Goal: Information Seeking & Learning: Understand process/instructions

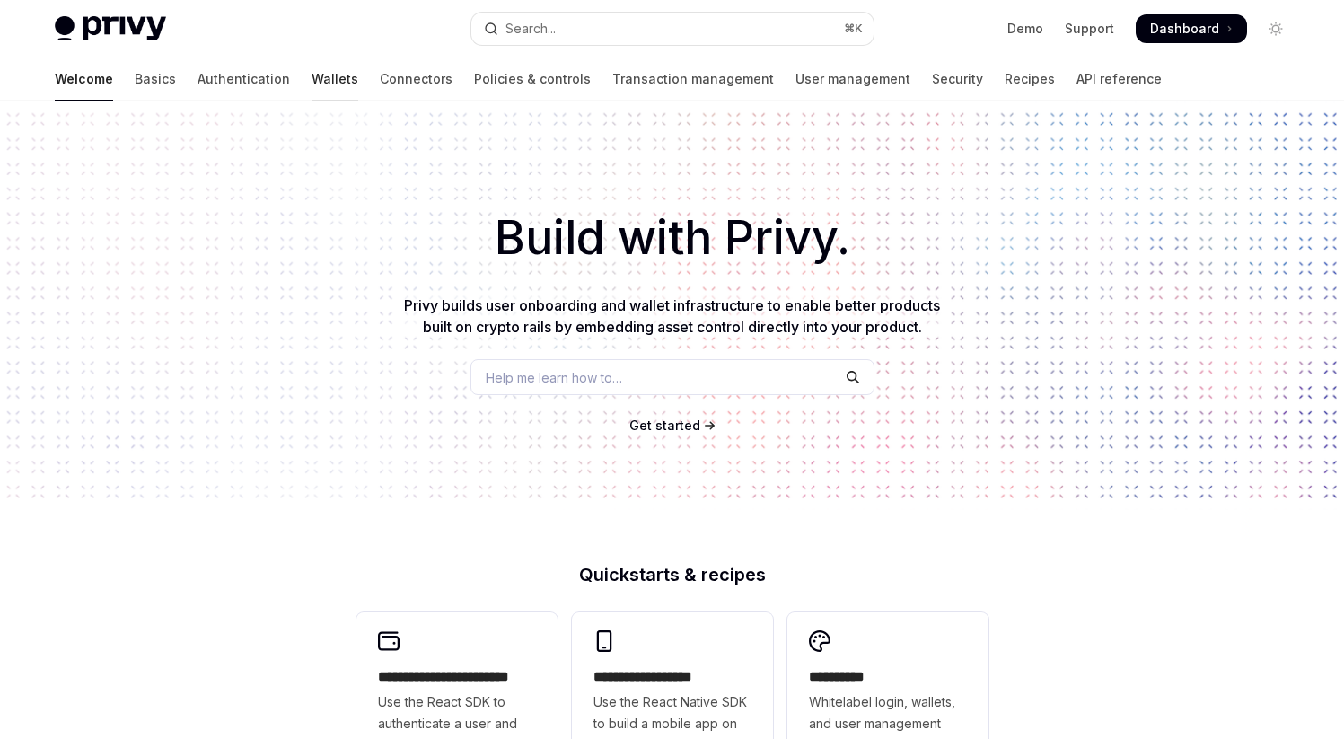
click at [312, 78] on link "Wallets" at bounding box center [335, 78] width 47 height 43
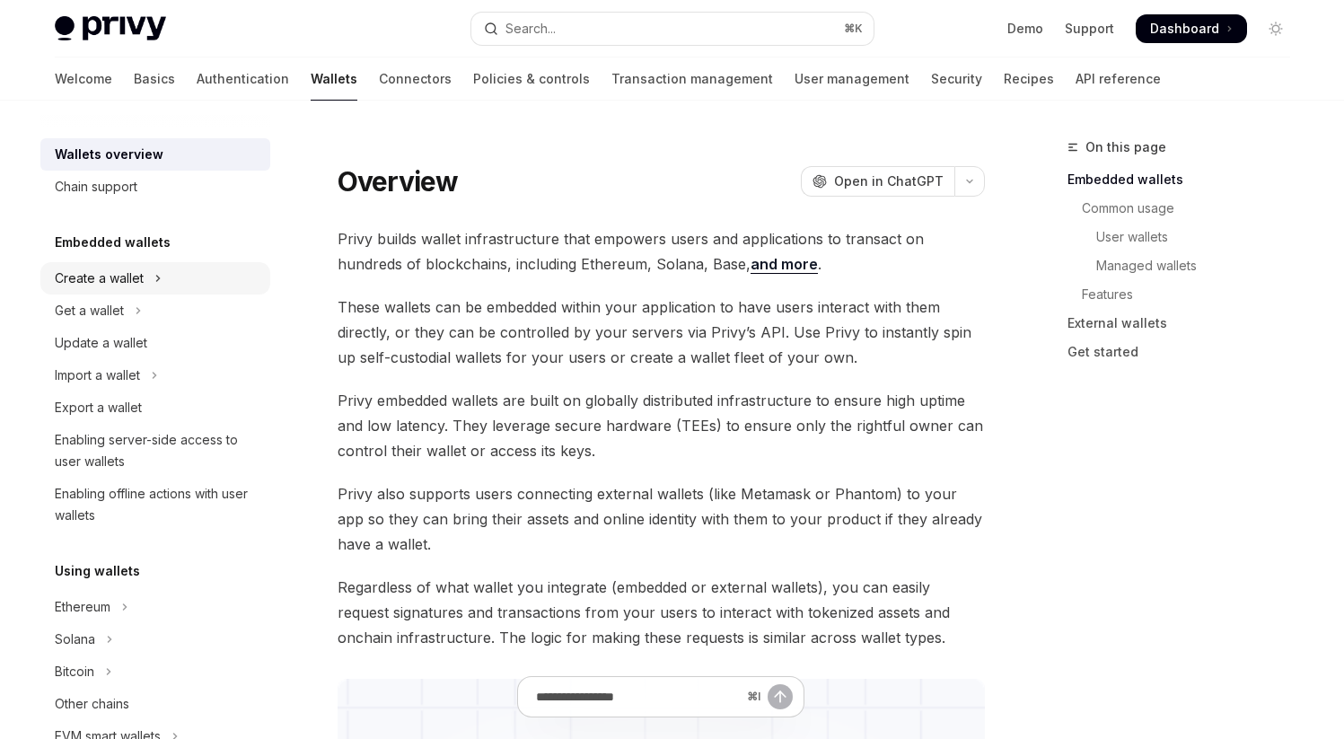
click at [115, 282] on div "Create a wallet" at bounding box center [99, 279] width 89 height 22
type textarea "*"
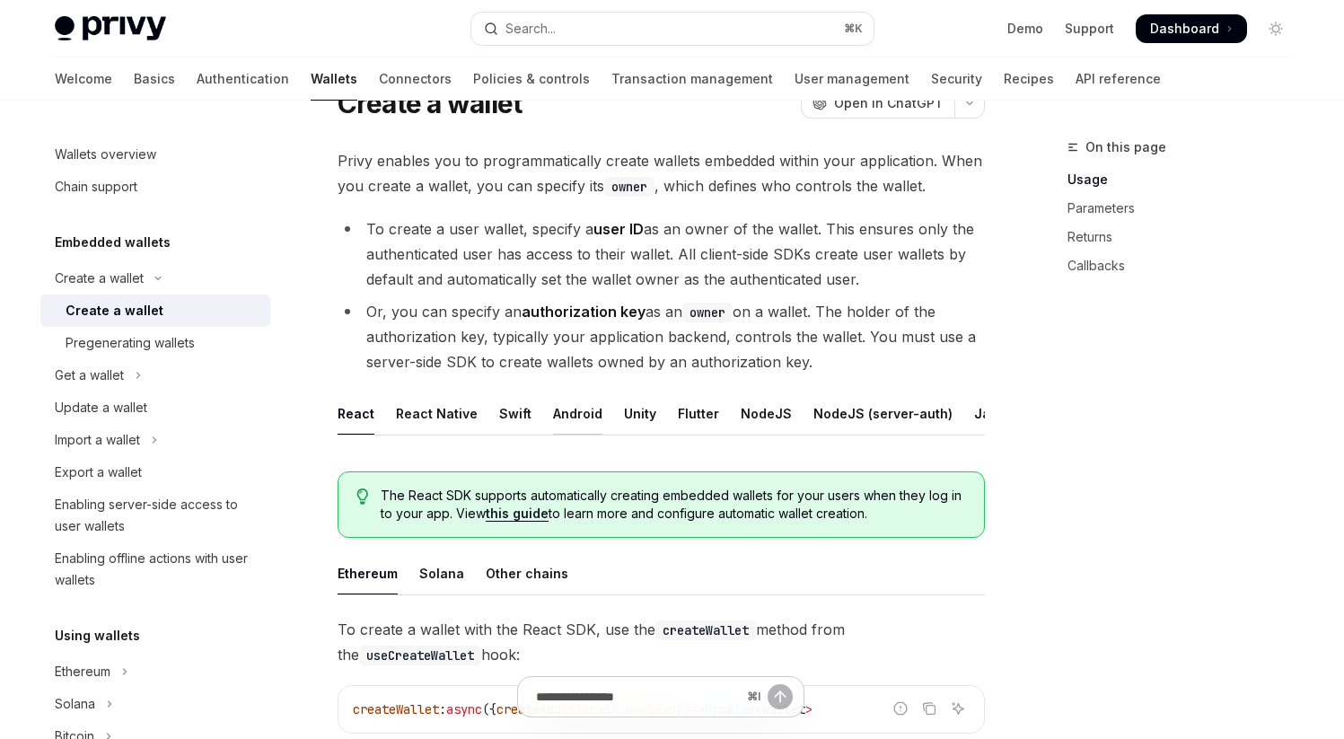
scroll to position [79, 0]
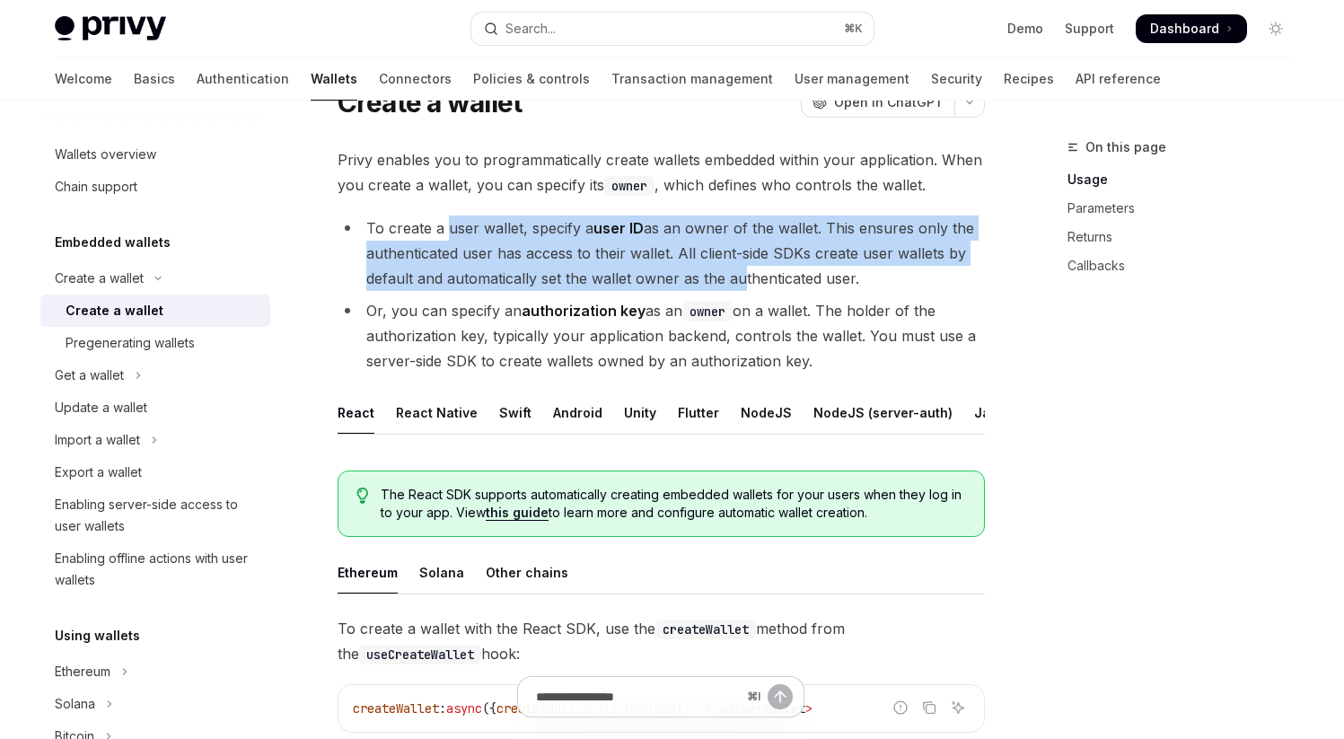
drag, startPoint x: 448, startPoint y: 230, endPoint x: 736, endPoint y: 277, distance: 291.9
click at [736, 277] on li "To create a user wallet, specify a user ID as an owner of the wallet. This ensu…" at bounding box center [661, 252] width 647 height 75
drag, startPoint x: 508, startPoint y: 227, endPoint x: 695, endPoint y: 277, distance: 193.2
click at [695, 277] on li "To create a user wallet, specify a user ID as an owner of the wallet. This ensu…" at bounding box center [661, 252] width 647 height 75
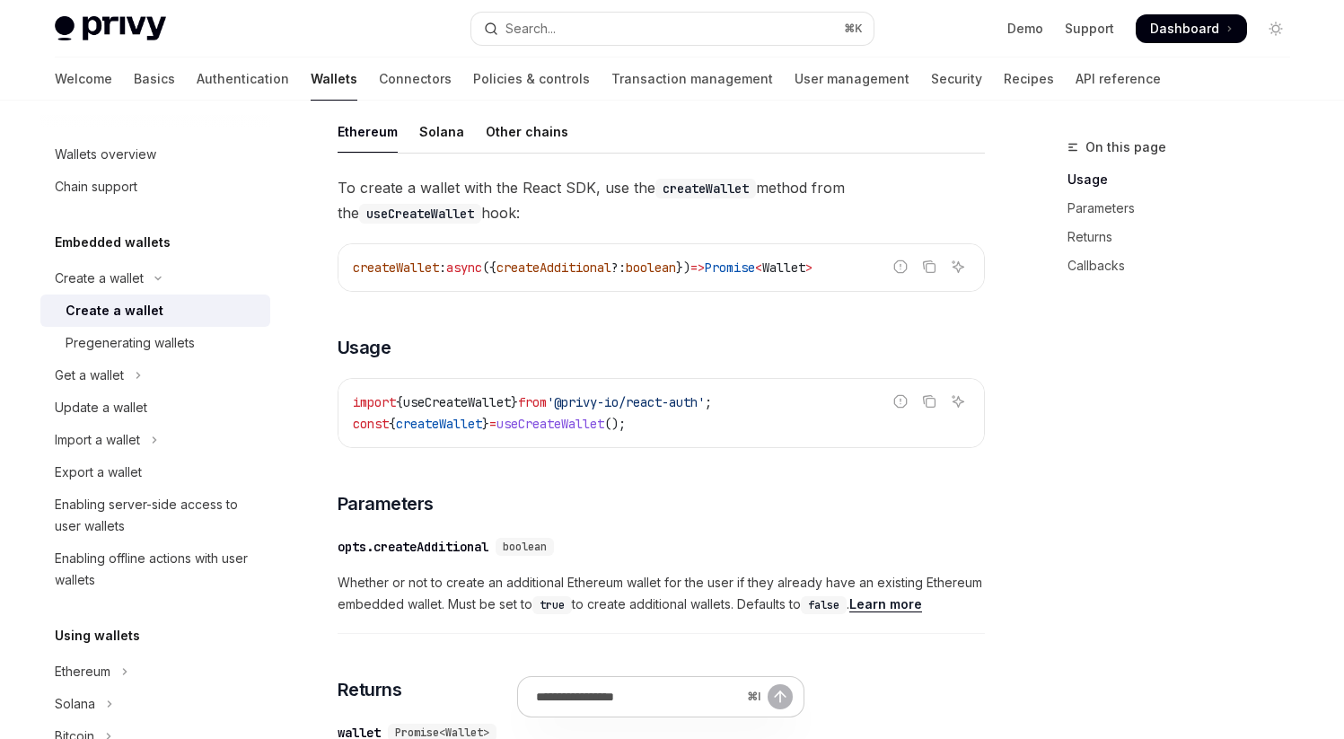
scroll to position [527, 0]
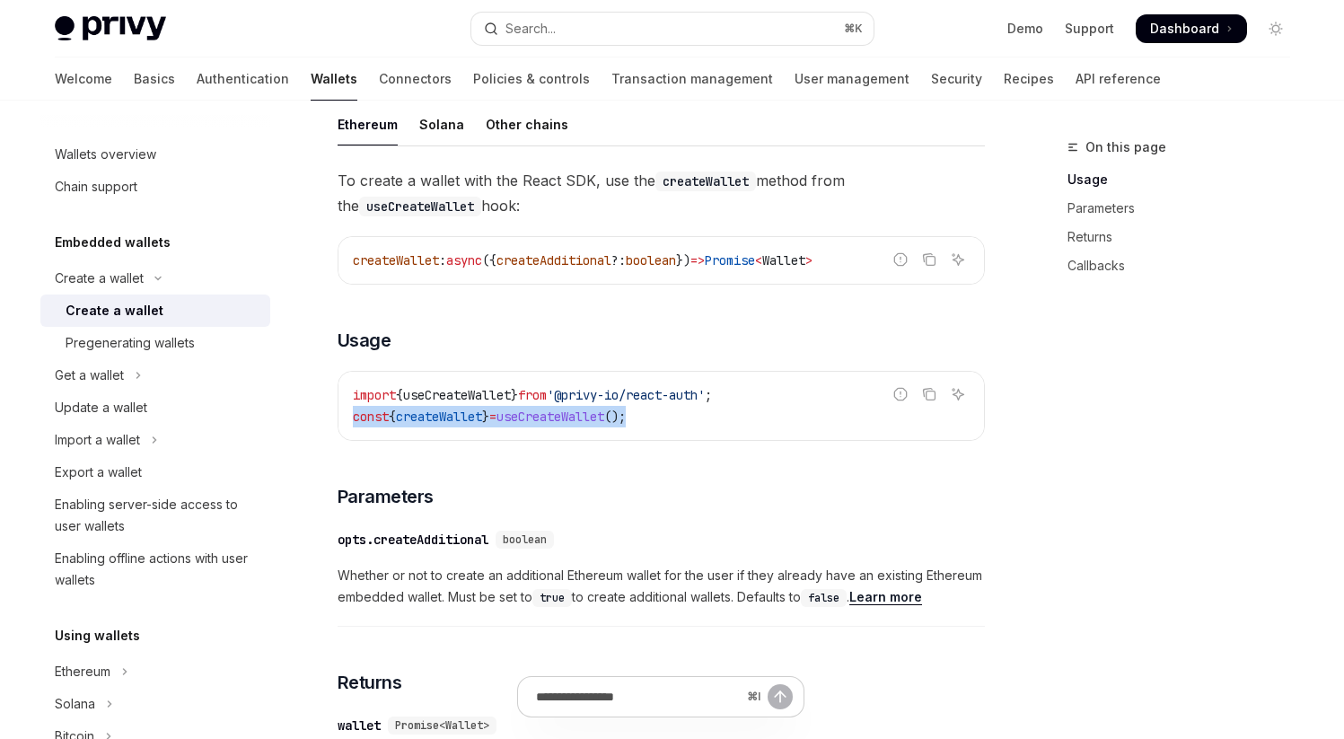
drag, startPoint x: 352, startPoint y: 432, endPoint x: 726, endPoint y: 432, distance: 374.4
click at [726, 427] on code "import { useCreateWallet } from '@privy-io/react-auth' ; const { createWallet }…" at bounding box center [661, 405] width 617 height 43
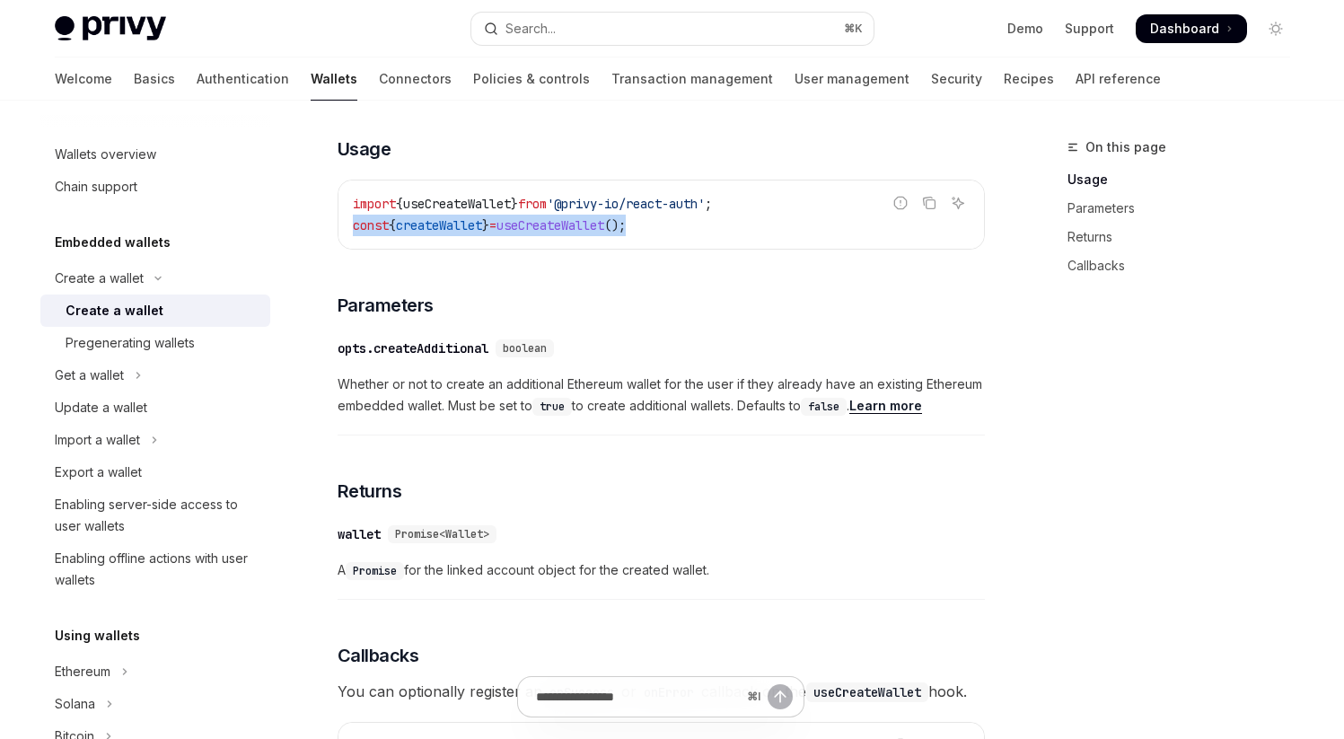
scroll to position [759, 0]
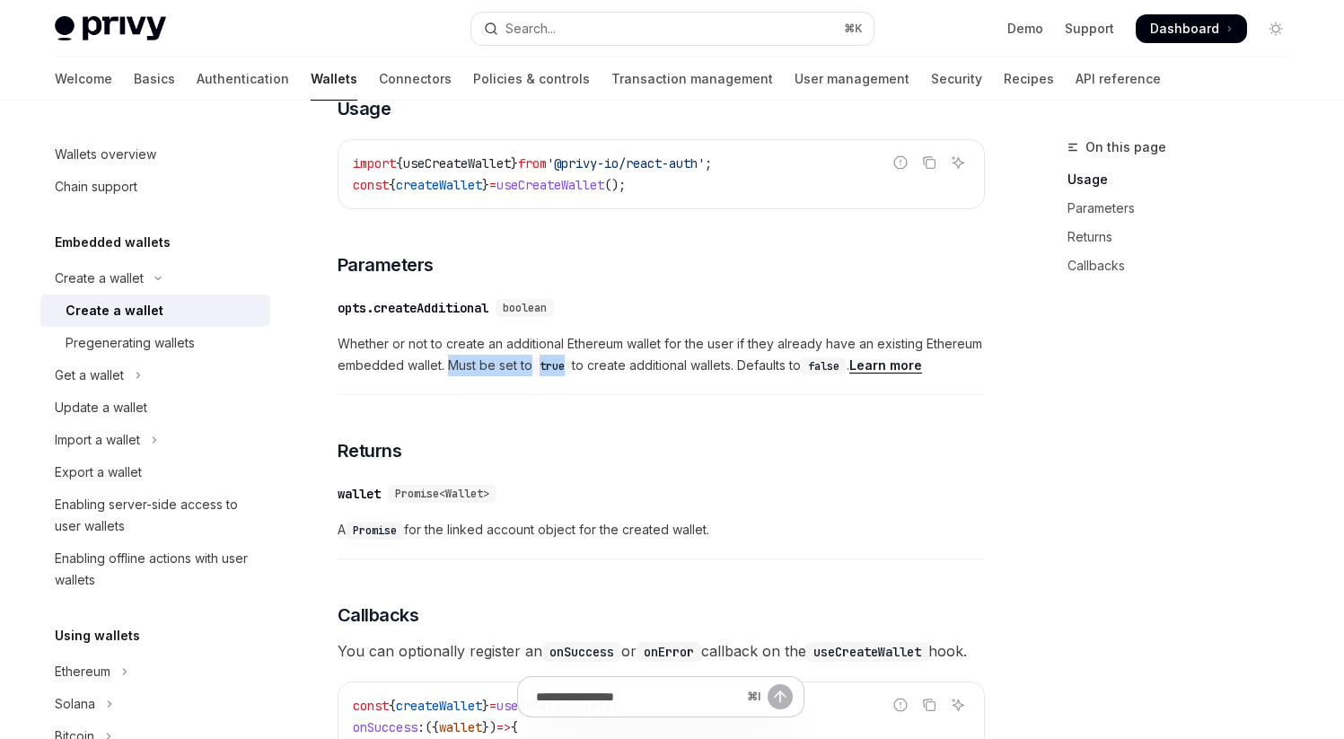
drag, startPoint x: 449, startPoint y: 378, endPoint x: 573, endPoint y: 379, distance: 123.9
click at [573, 376] on span "Whether or not to create an additional Ethereum wallet for the user if they alr…" at bounding box center [661, 354] width 647 height 43
click at [572, 375] on code "true" at bounding box center [552, 366] width 40 height 18
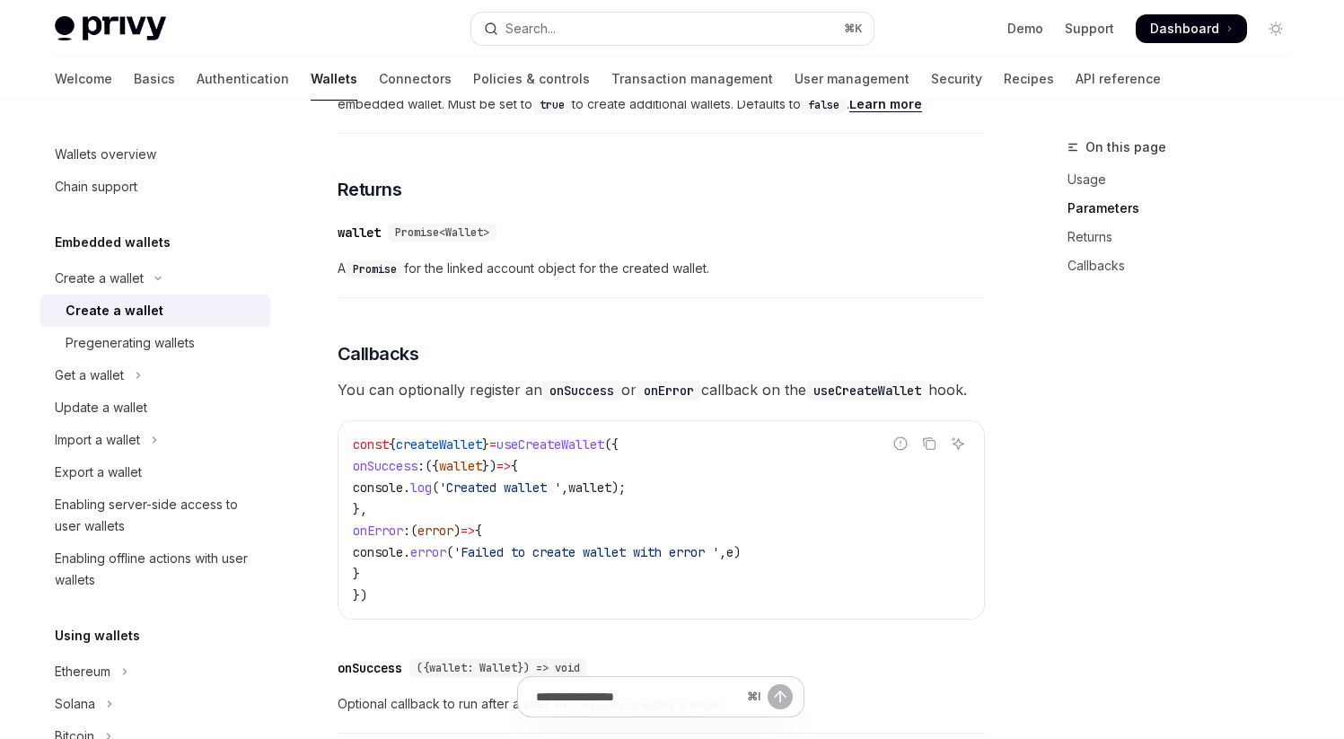
scroll to position [1006, 0]
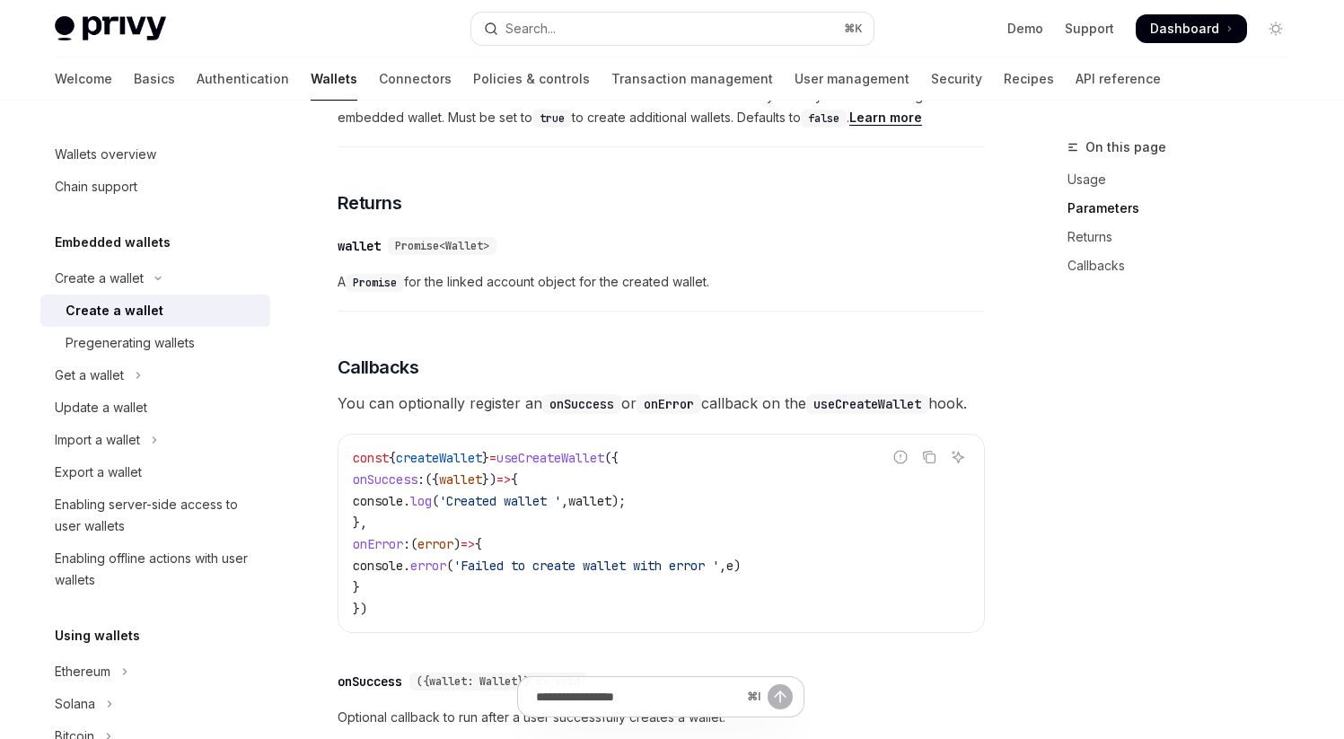
drag, startPoint x: 413, startPoint y: 295, endPoint x: 811, endPoint y: 298, distance: 397.7
click at [811, 293] on span "A Promise for the linked account object for the created wallet." at bounding box center [661, 282] width 647 height 22
click at [469, 293] on span "A Promise for the linked account object for the created wallet." at bounding box center [661, 282] width 647 height 22
drag, startPoint x: 412, startPoint y: 296, endPoint x: 844, endPoint y: 296, distance: 431.8
click at [844, 293] on span "A Promise for the linked account object for the created wallet." at bounding box center [661, 282] width 647 height 22
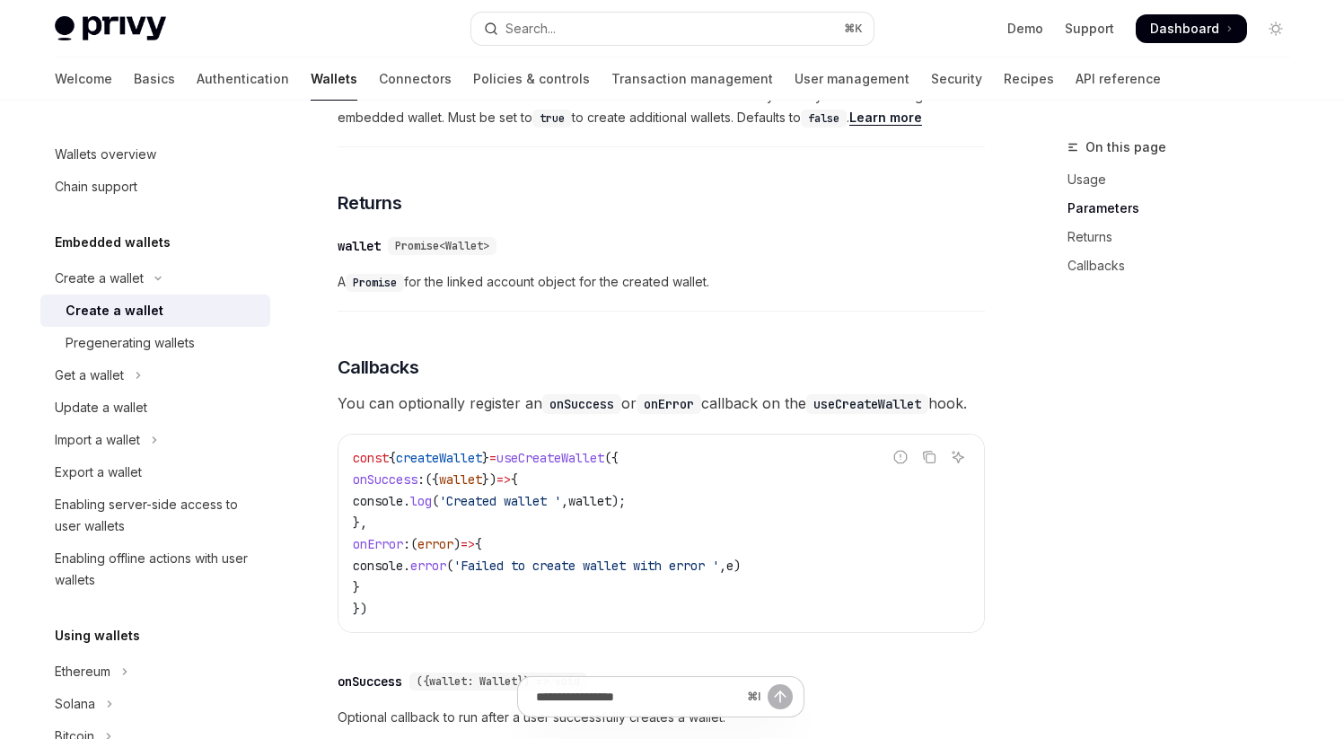
click at [844, 293] on span "A Promise for the linked account object for the created wallet." at bounding box center [661, 282] width 647 height 22
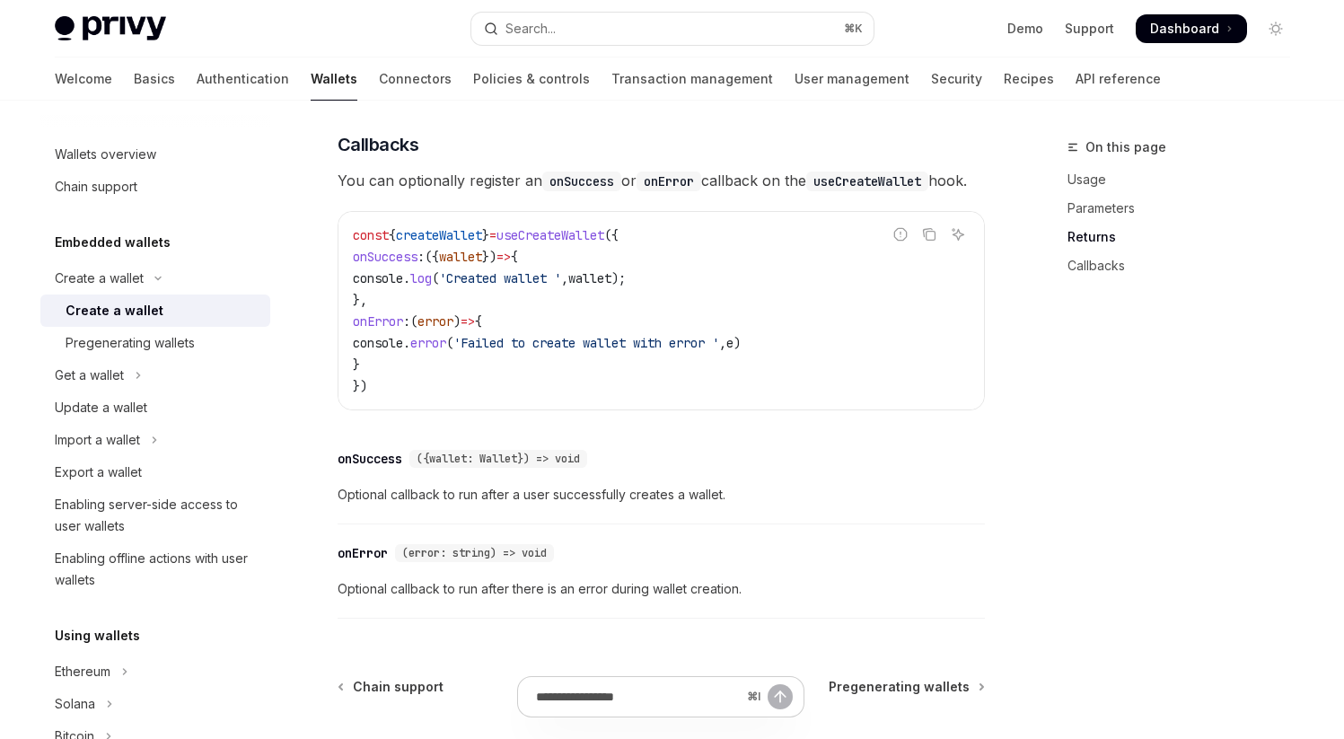
scroll to position [1180, 0]
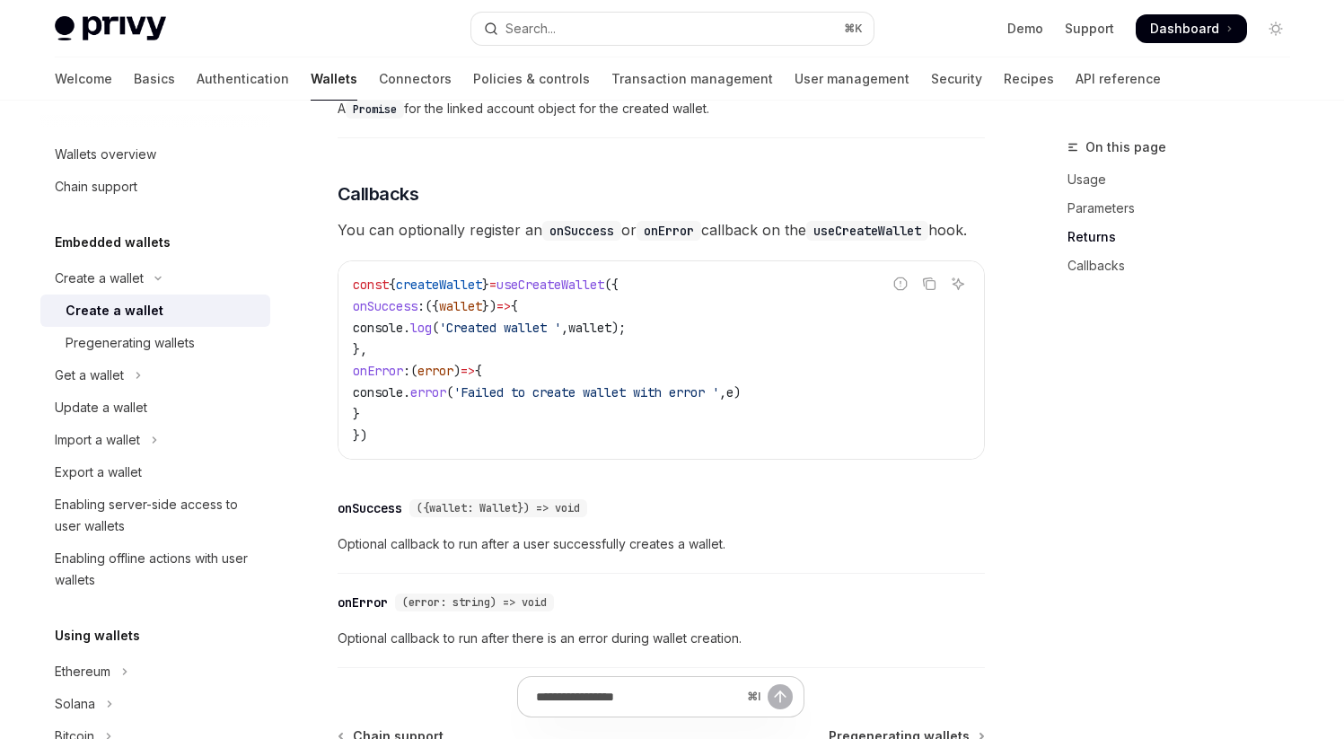
drag, startPoint x: 382, startPoint y: 349, endPoint x: 434, endPoint y: 391, distance: 65.8
click at [434, 391] on code "const { createWallet } = useCreateWallet ({ onSuccess : ({ wallet }) => { conso…" at bounding box center [661, 360] width 617 height 172
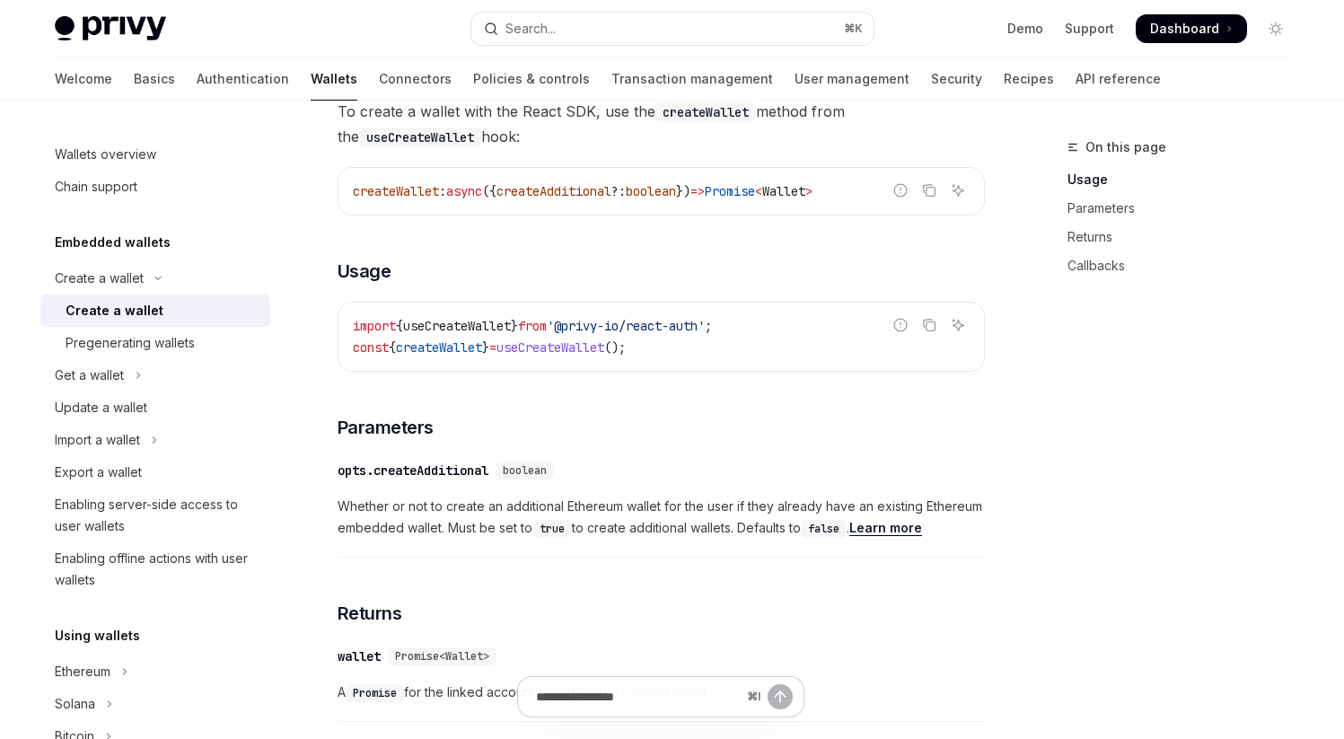
scroll to position [532, 0]
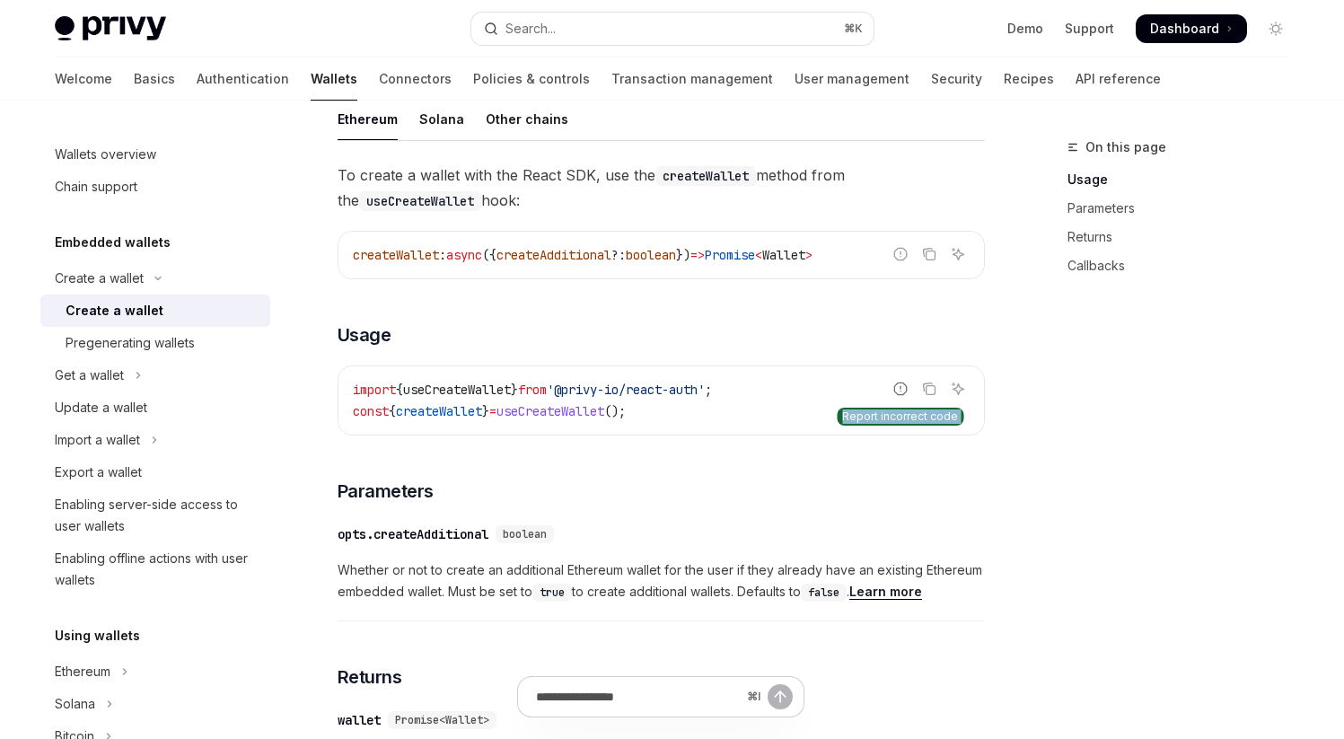
drag, startPoint x: 353, startPoint y: 405, endPoint x: 896, endPoint y: 401, distance: 543.2
click at [896, 401] on div "Report incorrect code Copy Ask AI import { useCreateWallet } from '@privy-io/re…" at bounding box center [661, 400] width 647 height 70
drag, startPoint x: 354, startPoint y: 406, endPoint x: 756, endPoint y: 406, distance: 402.2
click at [756, 406] on code "import { useCreateWallet } from '@privy-io/react-auth' ; const { createWallet }…" at bounding box center [661, 400] width 617 height 43
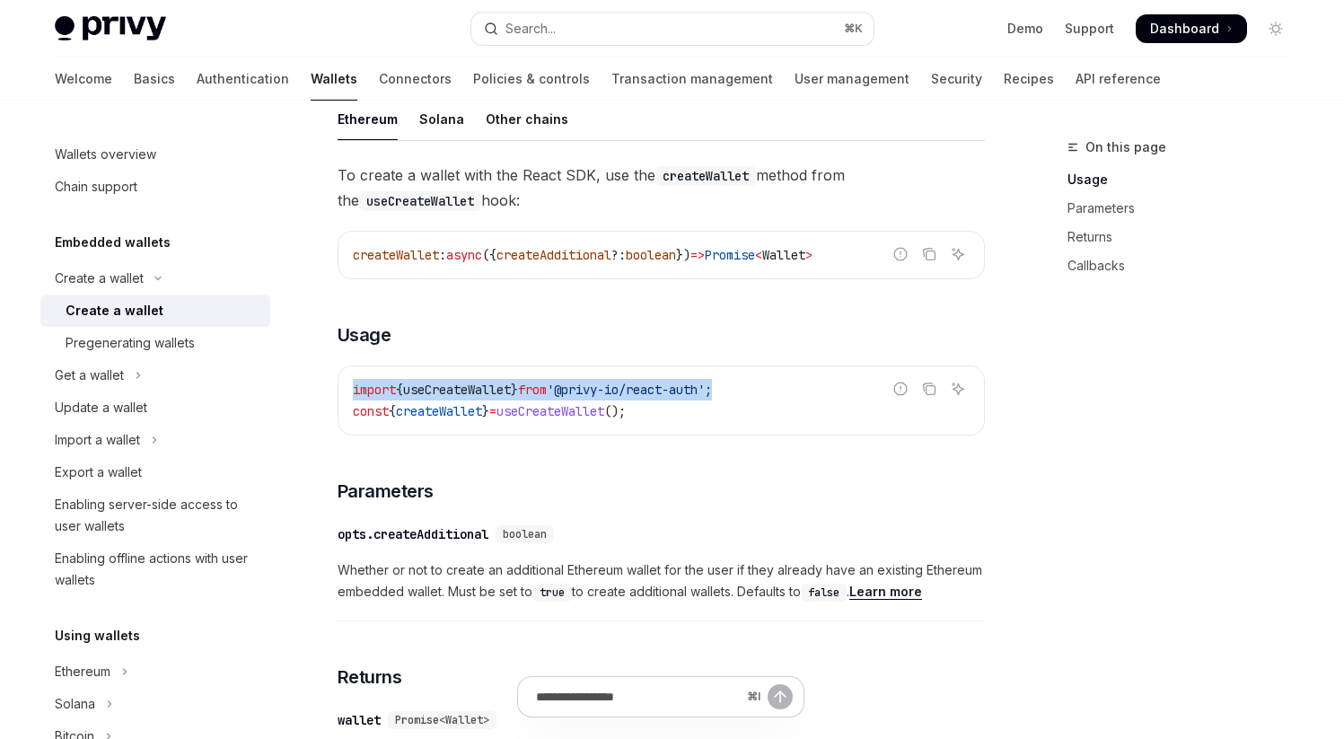
drag, startPoint x: 354, startPoint y: 406, endPoint x: 757, endPoint y: 406, distance: 403.1
click at [757, 406] on code "import { useCreateWallet } from '@privy-io/react-auth' ; const { createWallet }…" at bounding box center [661, 400] width 617 height 43
drag, startPoint x: 354, startPoint y: 403, endPoint x: 831, endPoint y: 402, distance: 477.6
click at [831, 403] on code "import { useCreateWallet } from '@privy-io/react-auth' ; const { createWallet }…" at bounding box center [661, 400] width 617 height 43
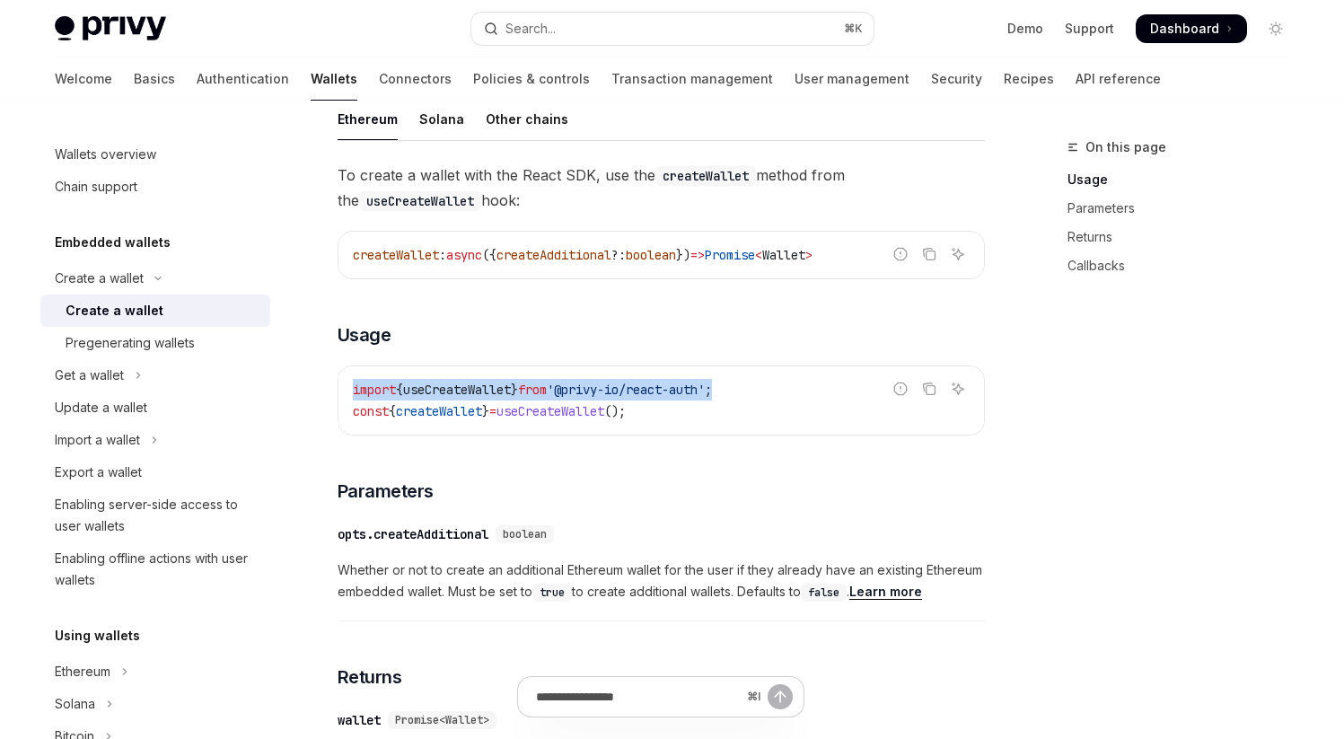
click at [831, 402] on code "import { useCreateWallet } from '@privy-io/react-auth' ; const { createWallet }…" at bounding box center [661, 400] width 617 height 43
drag, startPoint x: 353, startPoint y: 404, endPoint x: 807, endPoint y: 403, distance: 454.3
click at [807, 404] on code "import { useCreateWallet } from '@privy-io/react-auth' ; const { createWallet }…" at bounding box center [661, 400] width 617 height 43
click at [807, 403] on code "import { useCreateWallet } from '@privy-io/react-auth' ; const { createWallet }…" at bounding box center [661, 400] width 617 height 43
drag, startPoint x: 354, startPoint y: 405, endPoint x: 777, endPoint y: 405, distance: 422.9
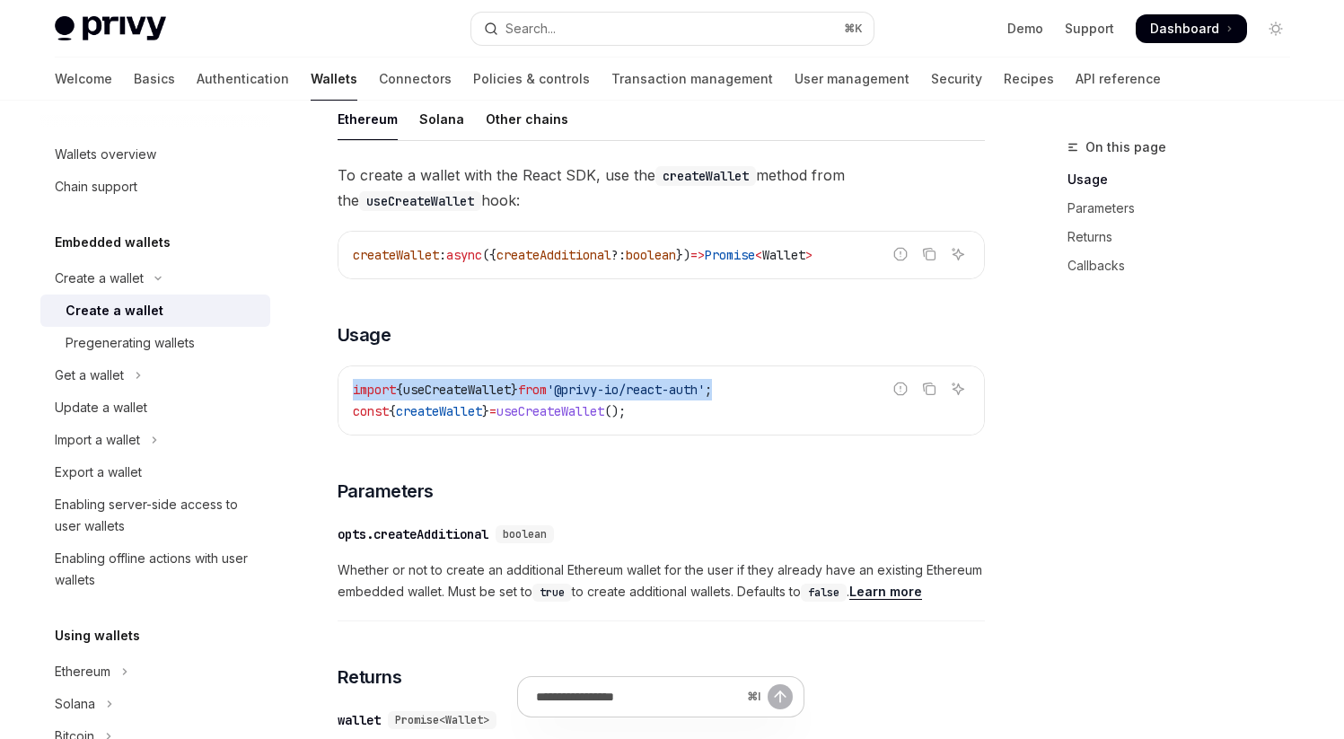
click at [777, 405] on code "import { useCreateWallet } from '@privy-io/react-auth' ; const { createWallet }…" at bounding box center [661, 400] width 617 height 43
click at [777, 404] on code "import { useCreateWallet } from '@privy-io/react-auth' ; const { createWallet }…" at bounding box center [661, 400] width 617 height 43
drag, startPoint x: 352, startPoint y: 408, endPoint x: 820, endPoint y: 408, distance: 467.7
click at [820, 408] on code "import { useCreateWallet } from '@privy-io/react-auth' ; const { createWallet }…" at bounding box center [661, 400] width 617 height 43
copy span "import { useCreateWallet } from '@privy-io/react-auth' ;"
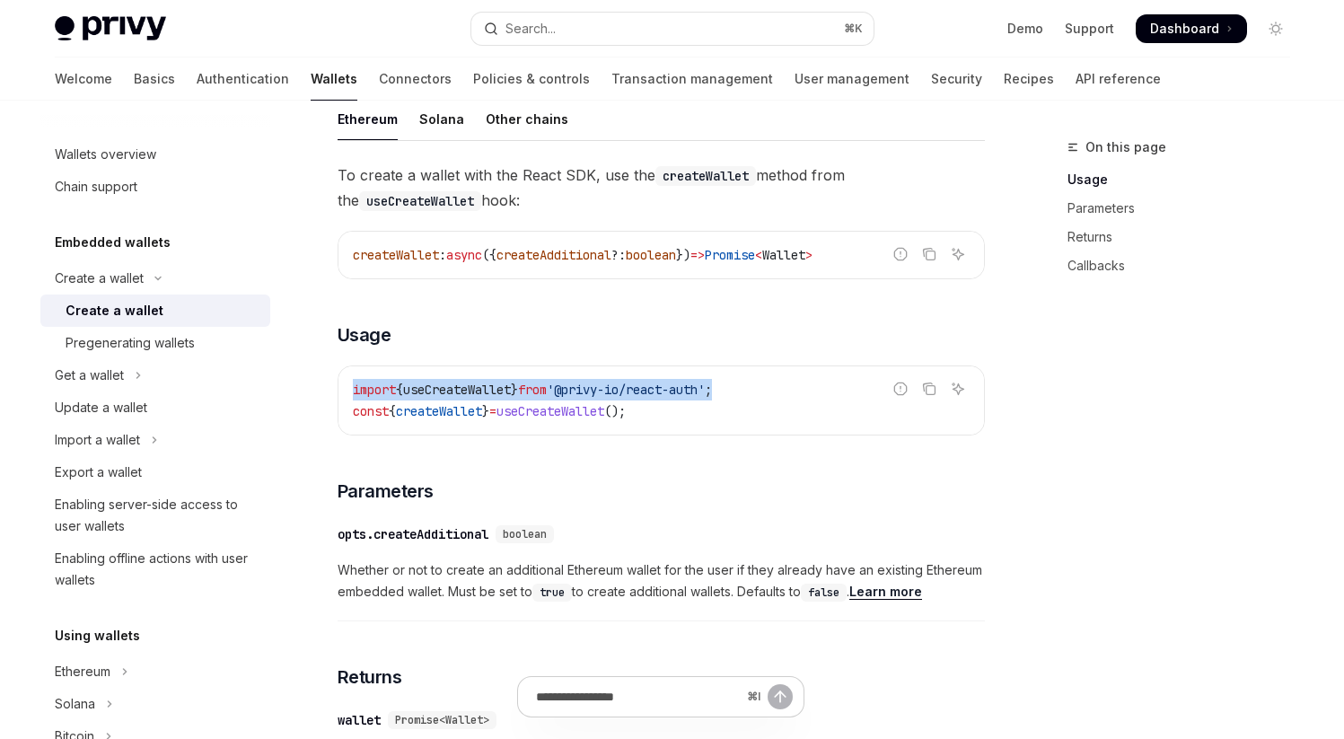
click at [591, 398] on span "'@privy-io/react-auth'" at bounding box center [626, 390] width 158 height 16
click at [471, 398] on span "useCreateWallet" at bounding box center [457, 390] width 108 height 16
copy span "useCreateWallet"
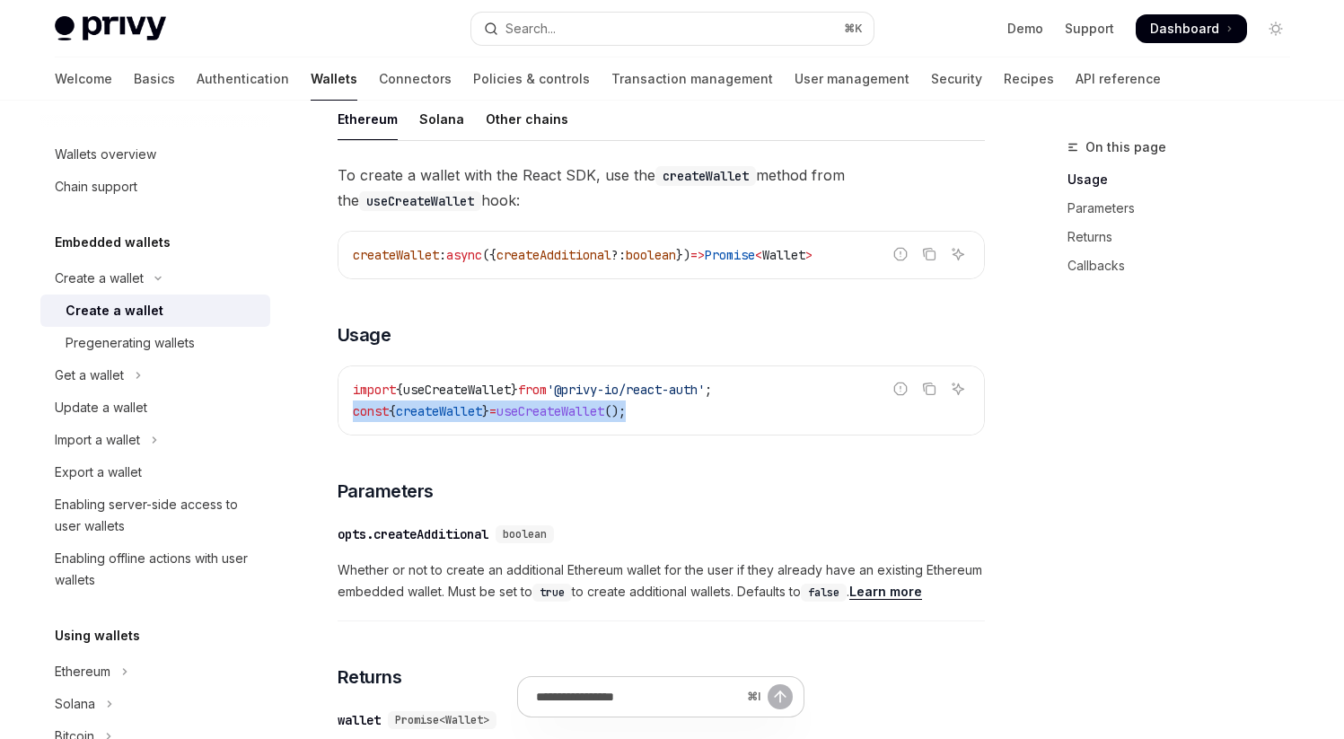
drag, startPoint x: 355, startPoint y: 427, endPoint x: 687, endPoint y: 432, distance: 332.2
click at [687, 422] on code "import { useCreateWallet } from '@privy-io/react-auth' ; const { createWallet }…" at bounding box center [661, 400] width 617 height 43
copy span "const { createWallet } = useCreateWallet ();"
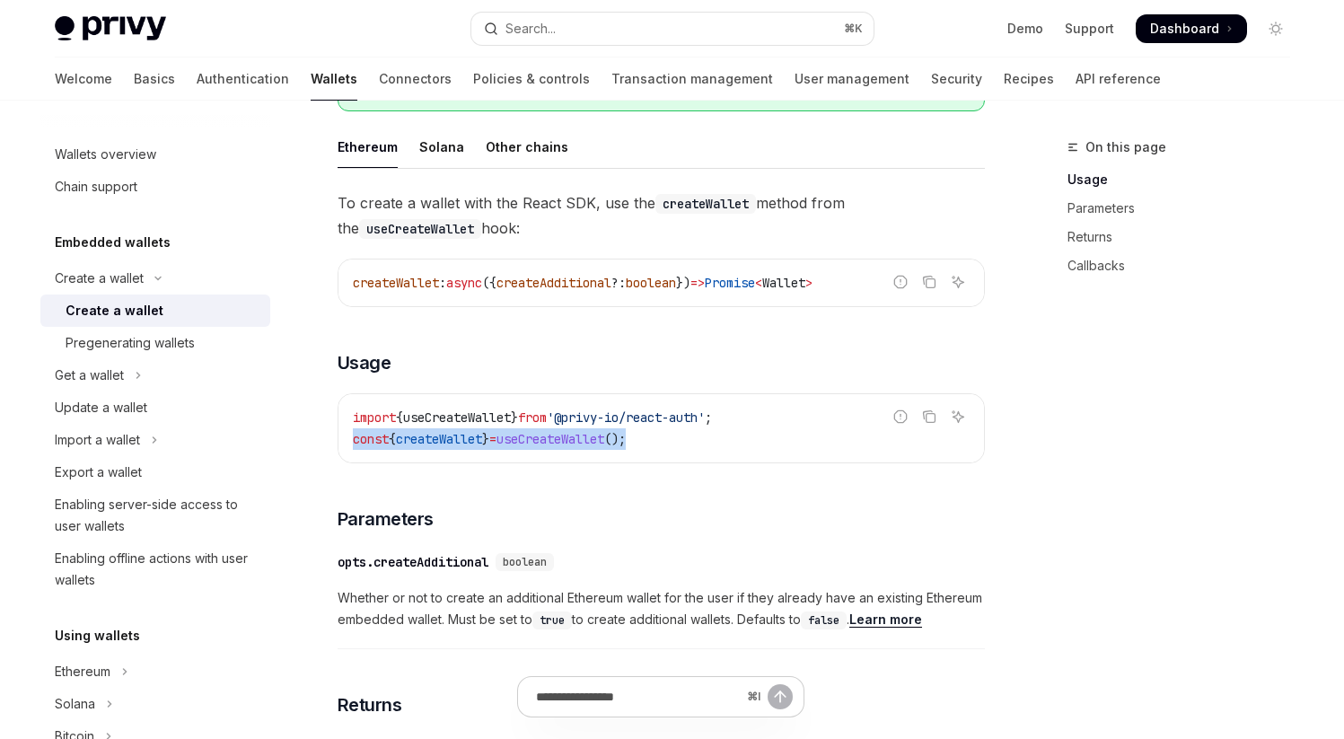
scroll to position [515, 0]
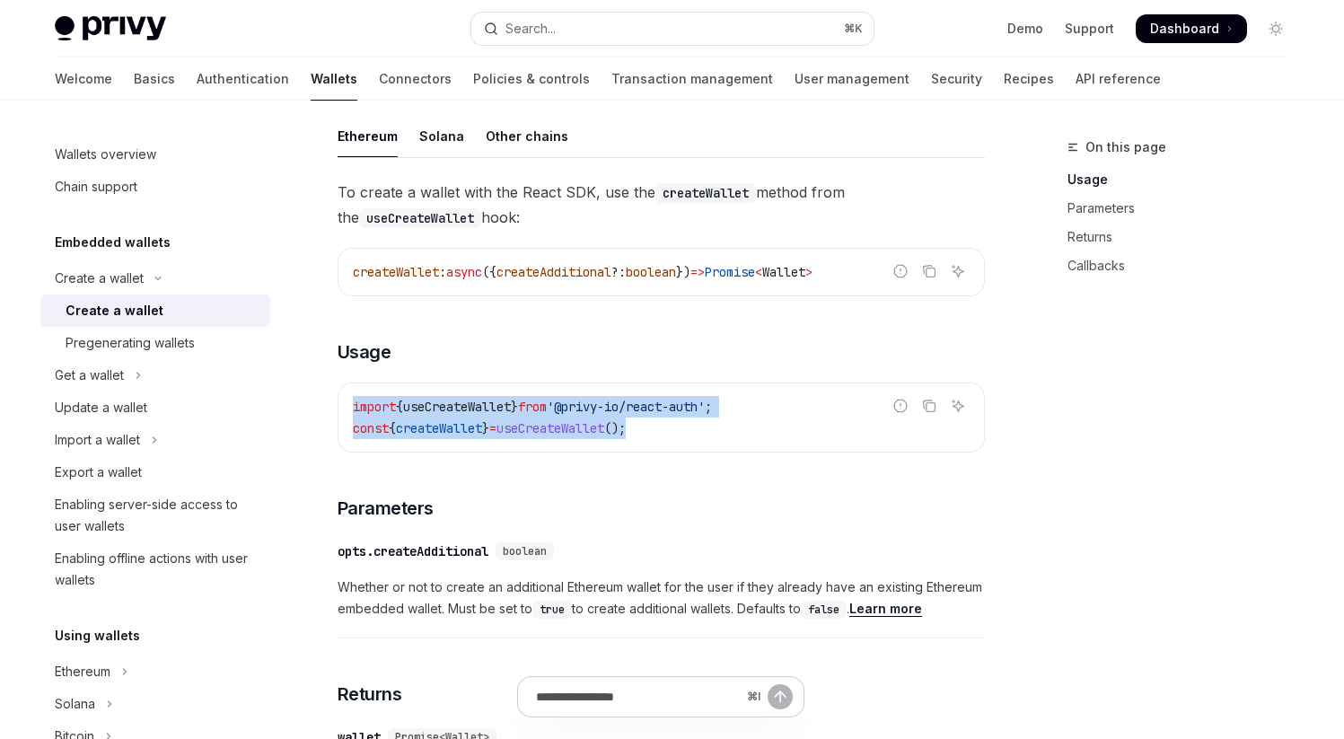
drag, startPoint x: 355, startPoint y: 423, endPoint x: 703, endPoint y: 448, distance: 349.2
click at [703, 439] on code "import { useCreateWallet } from '@privy-io/react-auth' ; const { createWallet }…" at bounding box center [661, 417] width 617 height 43
drag, startPoint x: 351, startPoint y: 419, endPoint x: 725, endPoint y: 429, distance: 373.6
click at [725, 429] on div "import { useCreateWallet } from '@privy-io/react-auth' ; const { createWallet }…" at bounding box center [661, 417] width 646 height 68
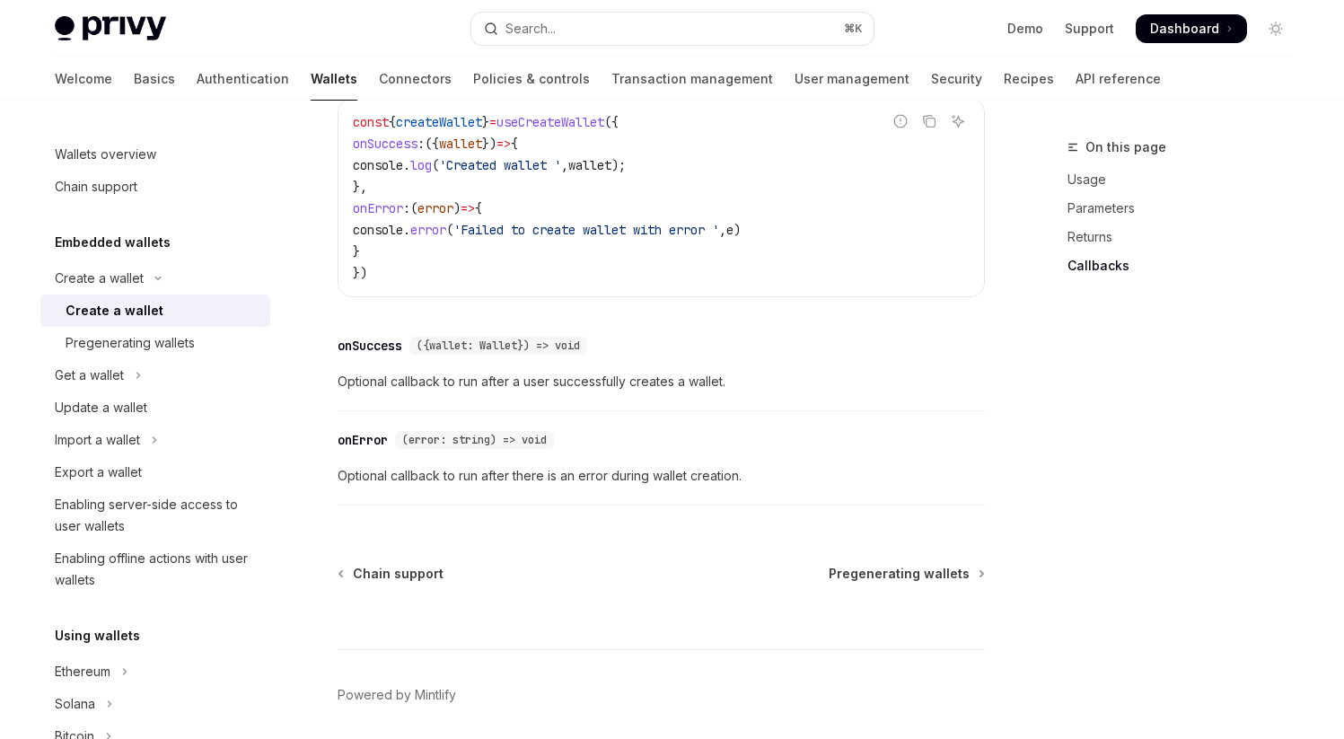
scroll to position [1286, 0]
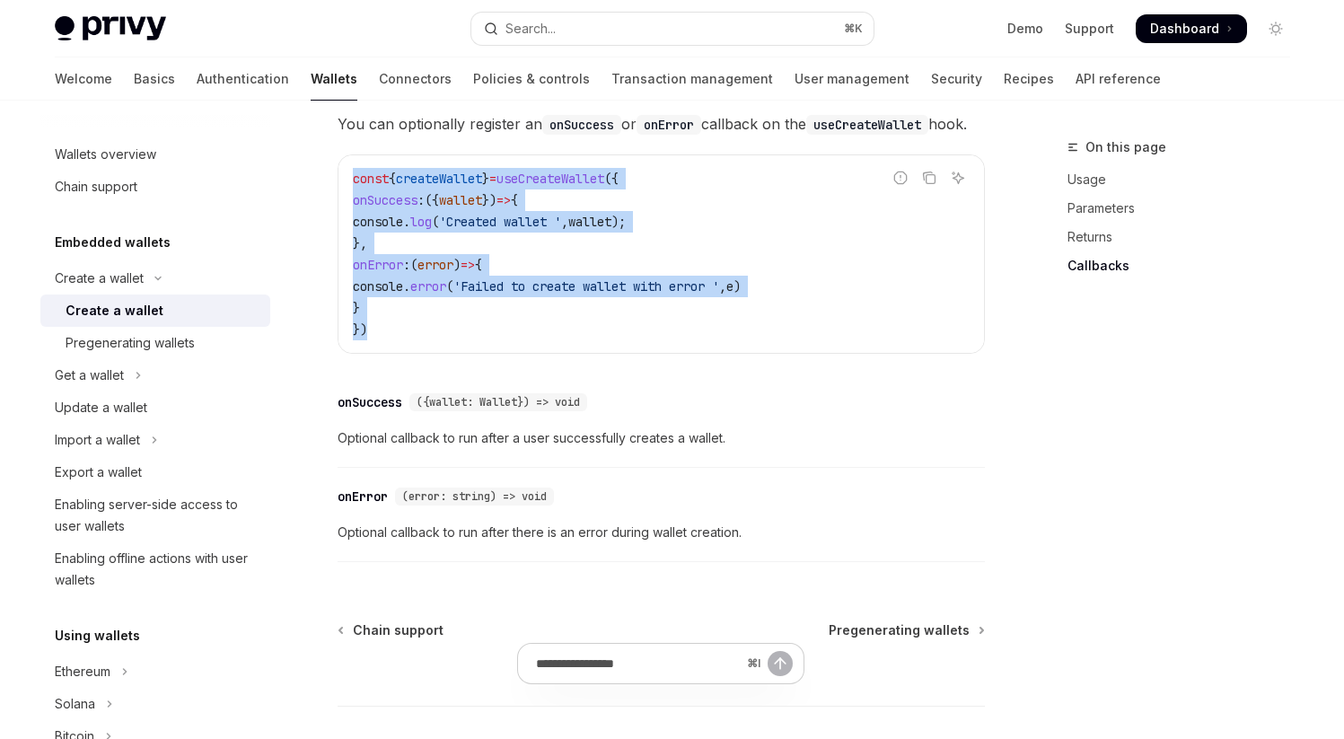
drag, startPoint x: 355, startPoint y: 224, endPoint x: 411, endPoint y: 367, distance: 153.5
click at [411, 340] on code "const { createWallet } = useCreateWallet ({ onSuccess : ({ wallet }) => { conso…" at bounding box center [661, 254] width 617 height 172
click at [566, 353] on div "const { createWallet } = useCreateWallet ({ onSuccess : ({ wallet }) => { conso…" at bounding box center [661, 254] width 646 height 198
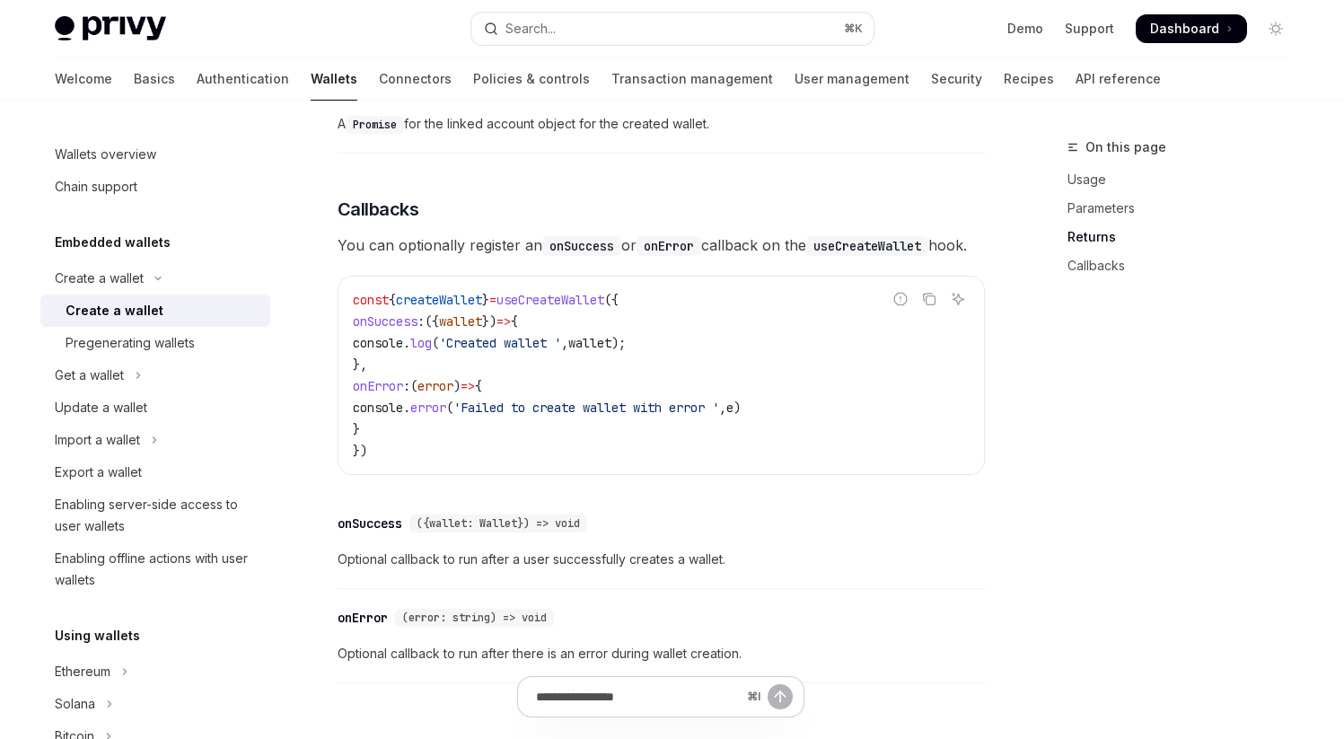
scroll to position [1132, 0]
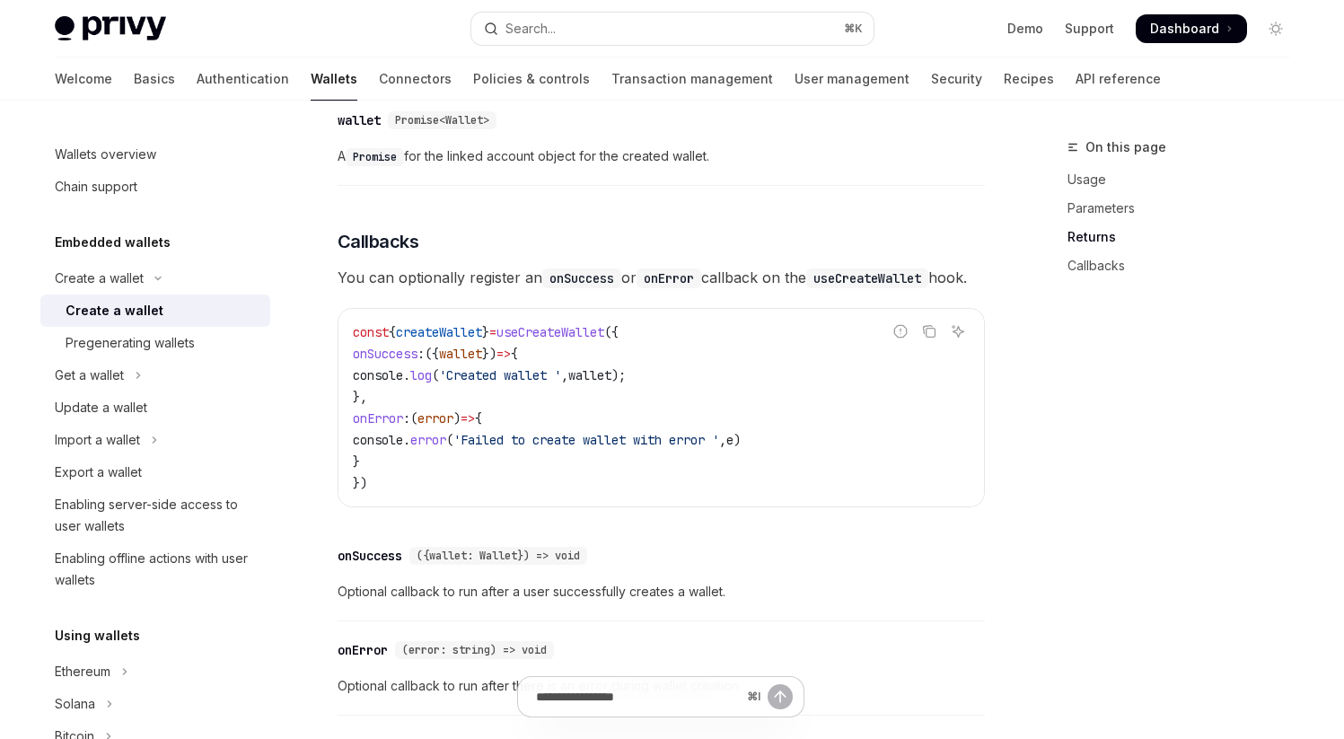
drag, startPoint x: 416, startPoint y: 417, endPoint x: 790, endPoint y: 417, distance: 374.4
click at [790, 417] on code "const { createWallet } = useCreateWallet ({ onSuccess : ({ wallet }) => { conso…" at bounding box center [661, 407] width 617 height 172
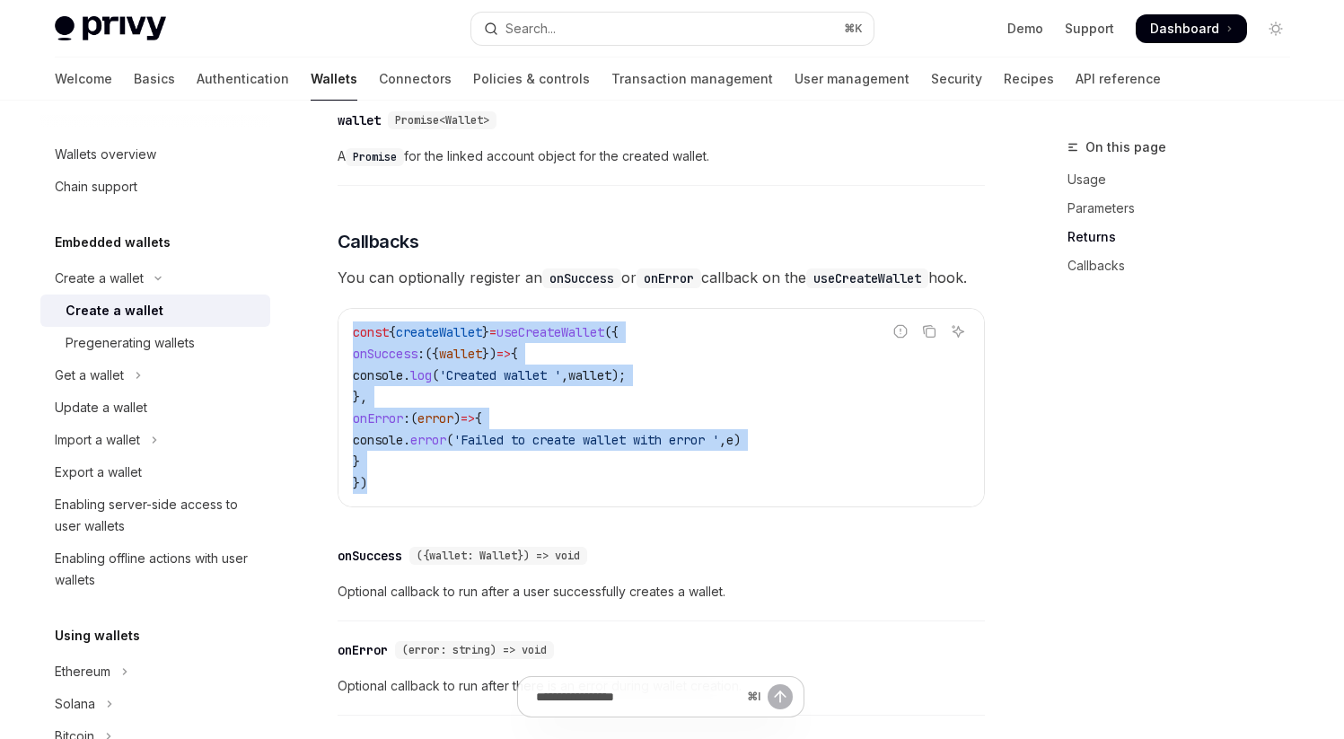
drag, startPoint x: 353, startPoint y: 374, endPoint x: 391, endPoint y: 517, distance: 147.9
click at [391, 494] on code "const { createWallet } = useCreateWallet ({ onSuccess : ({ wallet }) => { conso…" at bounding box center [661, 407] width 617 height 172
drag, startPoint x: 353, startPoint y: 370, endPoint x: 405, endPoint y: 523, distance: 161.3
click at [405, 494] on code "const { createWallet } = useCreateWallet ({ onSuccess : ({ wallet }) => { conso…" at bounding box center [661, 407] width 617 height 172
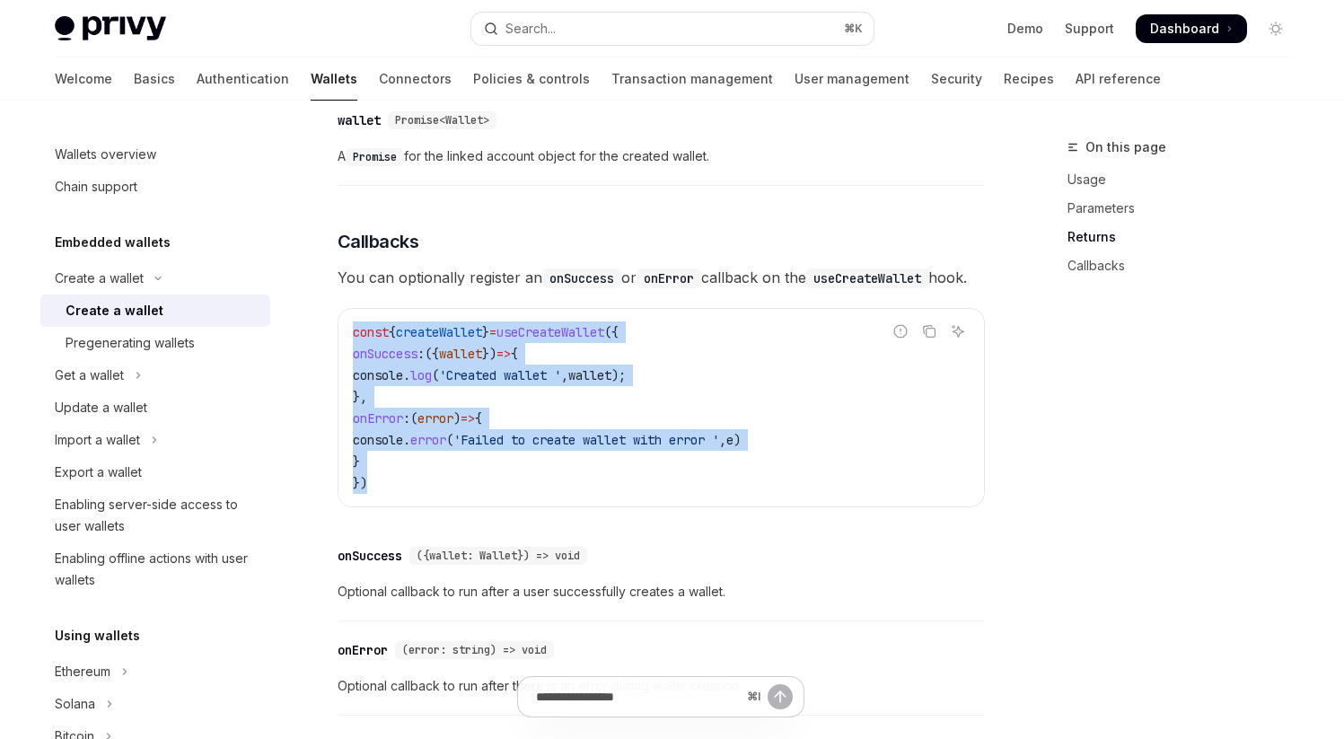
click at [405, 494] on code "const { createWallet } = useCreateWallet ({ onSuccess : ({ wallet }) => { conso…" at bounding box center [661, 407] width 617 height 172
drag, startPoint x: 353, startPoint y: 374, endPoint x: 423, endPoint y: 523, distance: 163.9
click at [423, 494] on code "const { createWallet } = useCreateWallet ({ onSuccess : ({ wallet }) => { conso…" at bounding box center [661, 407] width 617 height 172
drag, startPoint x: 353, startPoint y: 371, endPoint x: 426, endPoint y: 558, distance: 201.2
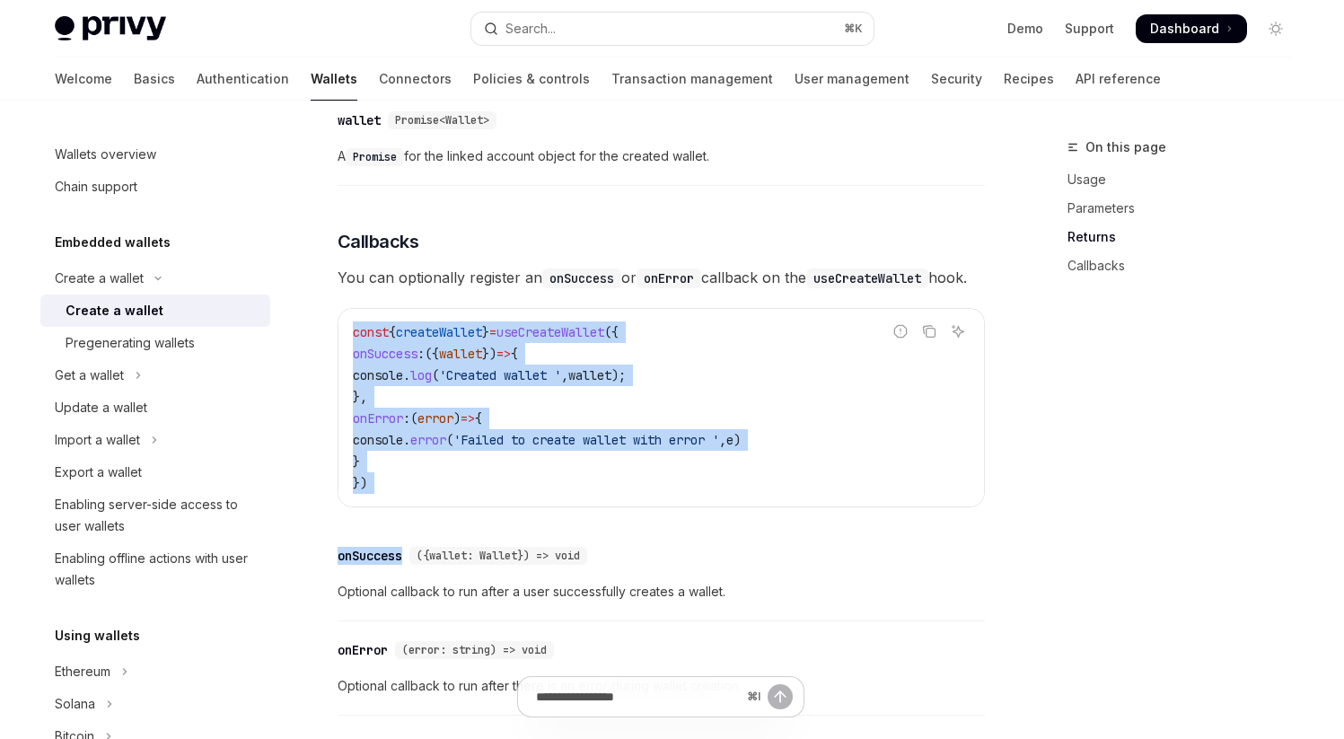
click at [426, 558] on div "To create a wallet with the React SDK, use the createWallet method from the use…" at bounding box center [661, 144] width 647 height 1162
click at [460, 494] on code "const { createWallet } = useCreateWallet ({ onSuccess : ({ wallet }) => { conso…" at bounding box center [661, 407] width 617 height 172
drag, startPoint x: 351, startPoint y: 369, endPoint x: 426, endPoint y: 529, distance: 176.7
click at [426, 506] on div "const { createWallet } = useCreateWallet ({ onSuccess : ({ wallet }) => { conso…" at bounding box center [661, 408] width 646 height 198
click at [426, 494] on code "const { createWallet } = useCreateWallet ({ onSuccess : ({ wallet }) => { conso…" at bounding box center [661, 407] width 617 height 172
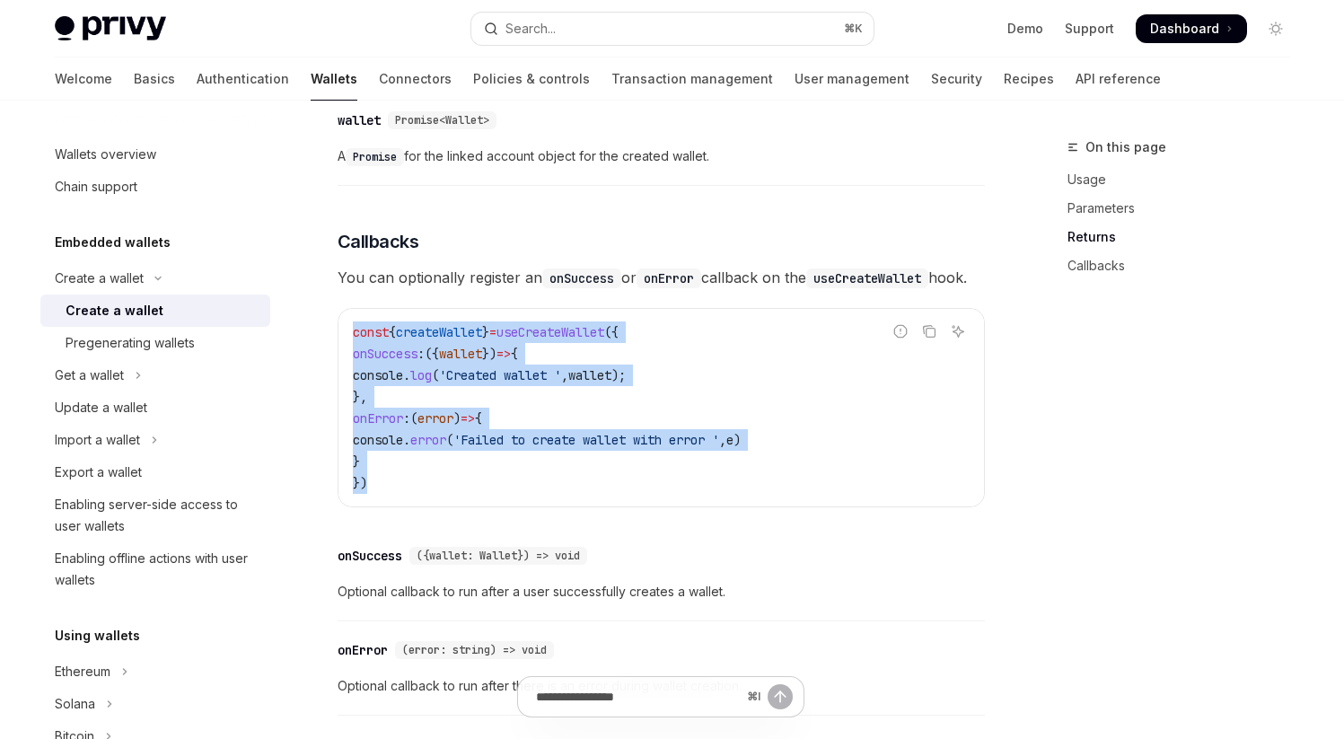
drag, startPoint x: 353, startPoint y: 373, endPoint x: 413, endPoint y: 523, distance: 161.5
click at [413, 494] on code "const { createWallet } = useCreateWallet ({ onSuccess : ({ wallet }) => { conso…" at bounding box center [661, 407] width 617 height 172
drag, startPoint x: 352, startPoint y: 371, endPoint x: 429, endPoint y: 529, distance: 175.9
click at [429, 494] on code "const { createWallet } = useCreateWallet ({ onSuccess : ({ wallet }) => { conso…" at bounding box center [661, 407] width 617 height 172
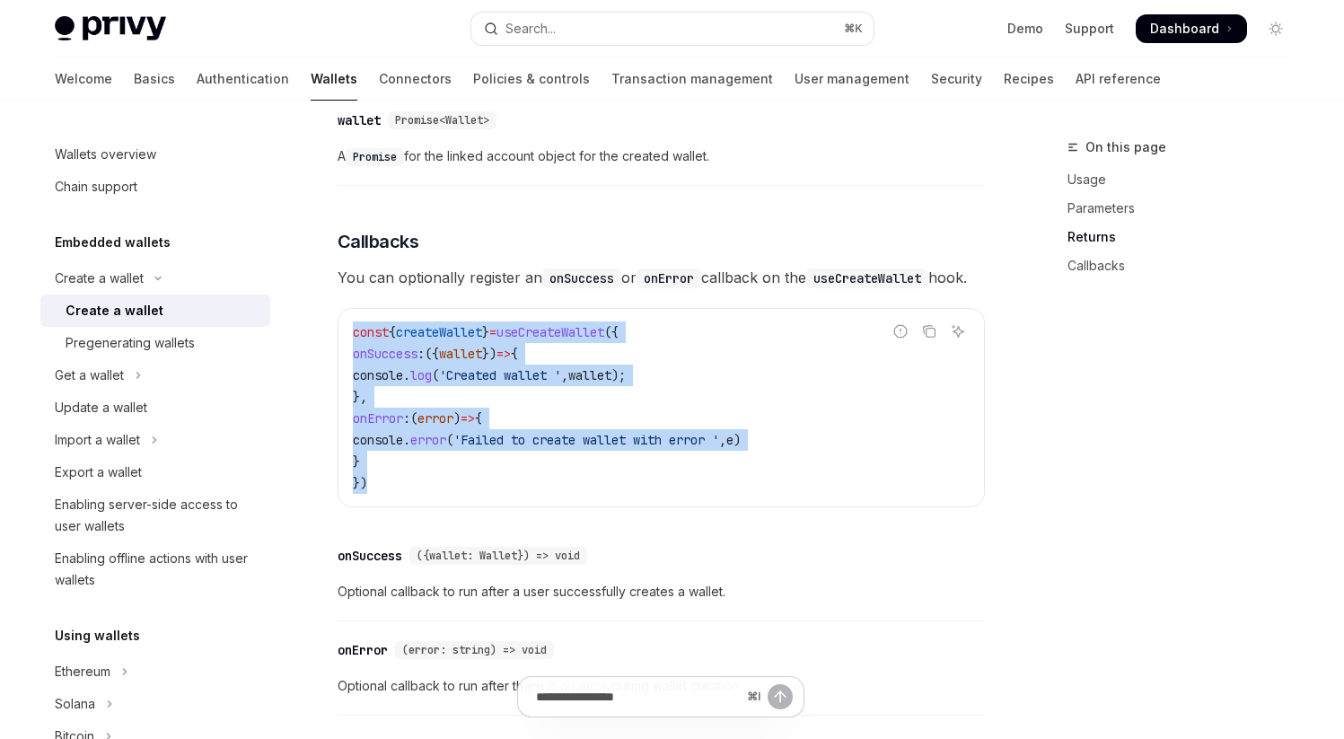
click at [429, 494] on code "const { createWallet } = useCreateWallet ({ onSuccess : ({ wallet }) => { conso…" at bounding box center [661, 407] width 617 height 172
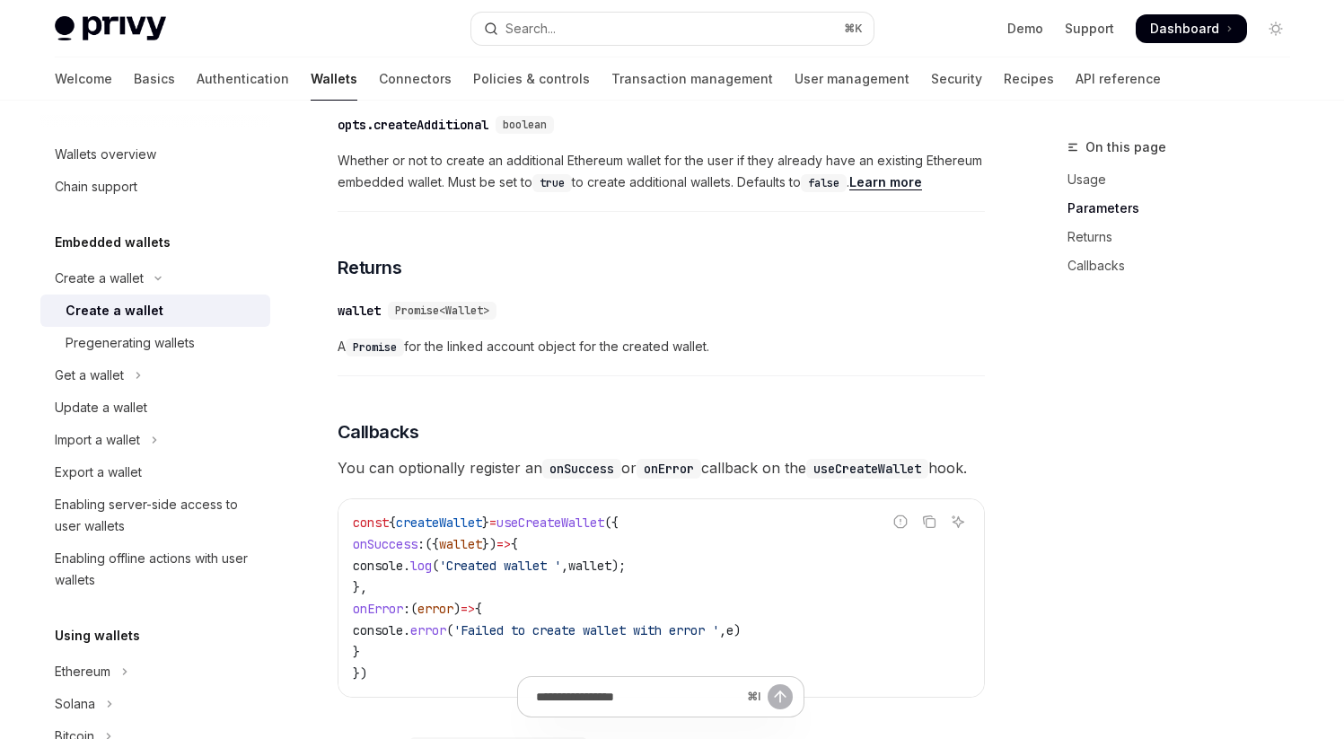
scroll to position [943, 0]
drag, startPoint x: 420, startPoint y: 360, endPoint x: 813, endPoint y: 360, distance: 393.2
click at [813, 356] on span "A Promise for the linked account object for the created wallet." at bounding box center [661, 346] width 647 height 22
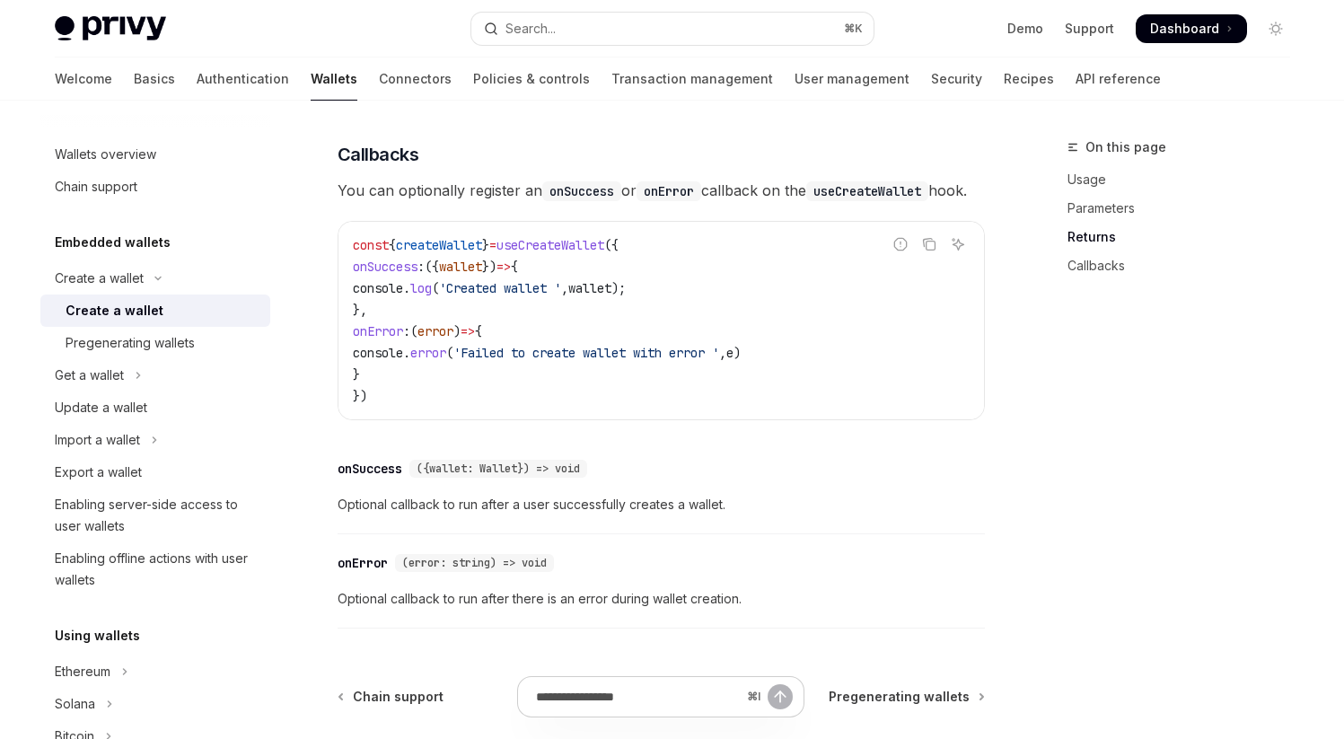
scroll to position [1192, 0]
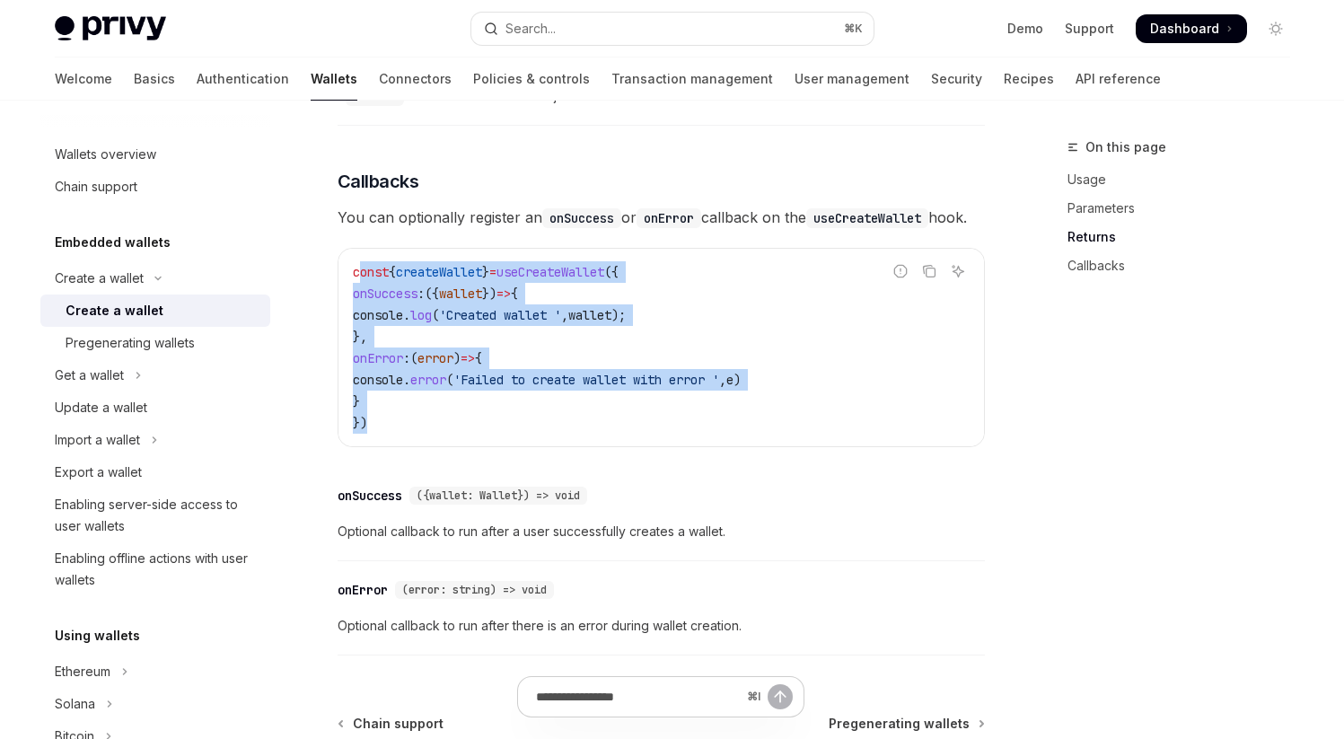
drag, startPoint x: 356, startPoint y: 312, endPoint x: 421, endPoint y: 470, distance: 170.7
click at [421, 434] on code "const { createWallet } = useCreateWallet ({ onSuccess : ({ wallet }) => { conso…" at bounding box center [661, 347] width 617 height 172
drag, startPoint x: 354, startPoint y: 312, endPoint x: 422, endPoint y: 468, distance: 169.6
click at [422, 434] on code "const { createWallet } = useCreateWallet ({ onSuccess : ({ wallet }) => { conso…" at bounding box center [661, 347] width 617 height 172
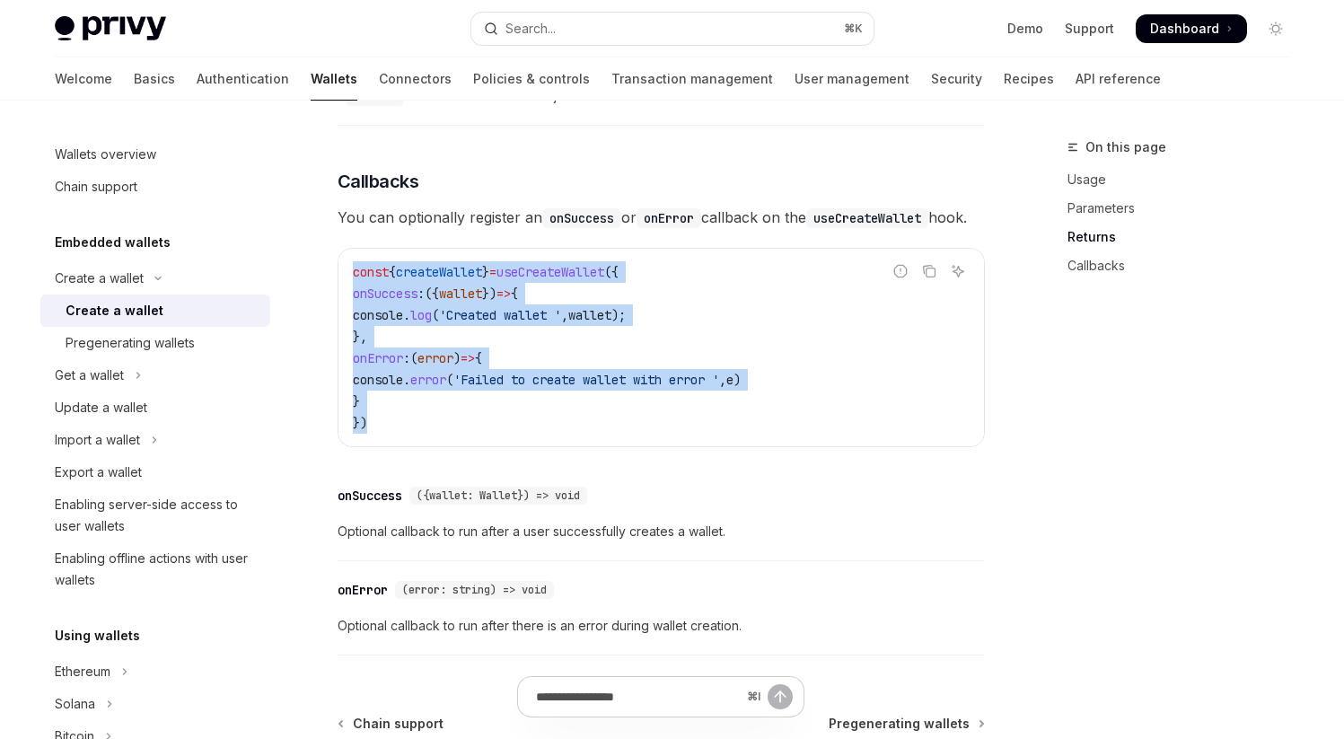
click at [422, 434] on code "const { createWallet } = useCreateWallet ({ onSuccess : ({ wallet }) => { conso…" at bounding box center [661, 347] width 617 height 172
drag, startPoint x: 354, startPoint y: 309, endPoint x: 420, endPoint y: 454, distance: 159.9
click at [420, 434] on code "const { createWallet } = useCreateWallet ({ onSuccess : ({ wallet }) => { conso…" at bounding box center [661, 347] width 617 height 172
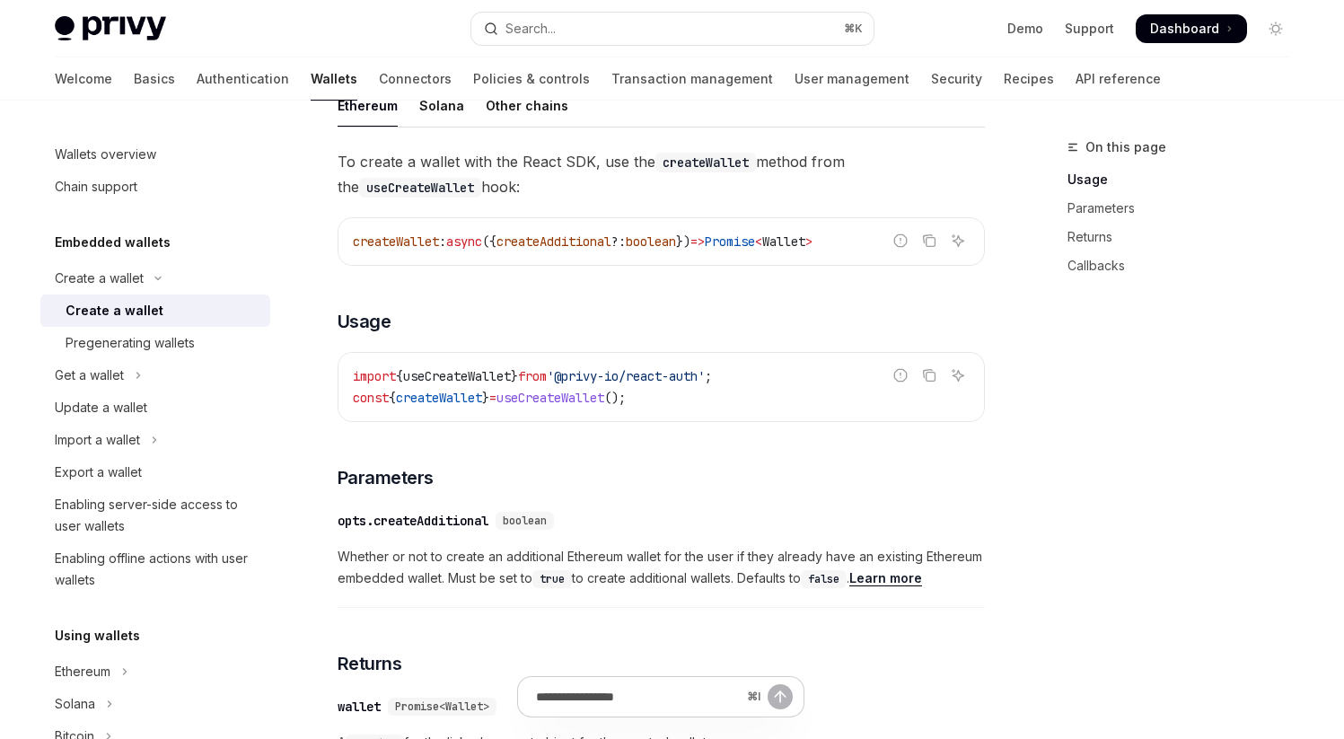
scroll to position [576, 0]
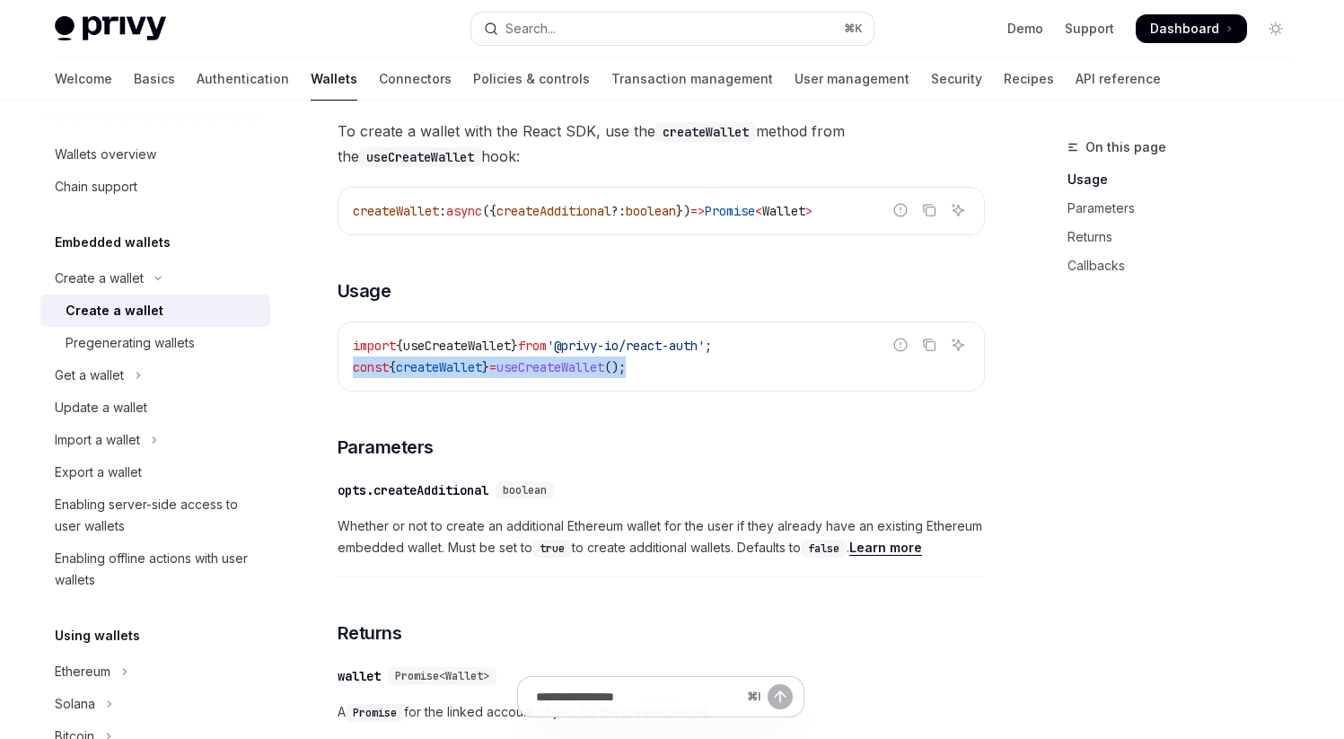
drag, startPoint x: 352, startPoint y: 379, endPoint x: 727, endPoint y: 379, distance: 375.3
click at [727, 378] on code "import { useCreateWallet } from '@privy-io/react-auth' ; const { createWallet }…" at bounding box center [661, 356] width 617 height 43
drag, startPoint x: 356, startPoint y: 385, endPoint x: 726, endPoint y: 386, distance: 369.9
click at [726, 378] on code "import { useCreateWallet } from '@privy-io/react-auth' ; const { createWallet }…" at bounding box center [661, 356] width 617 height 43
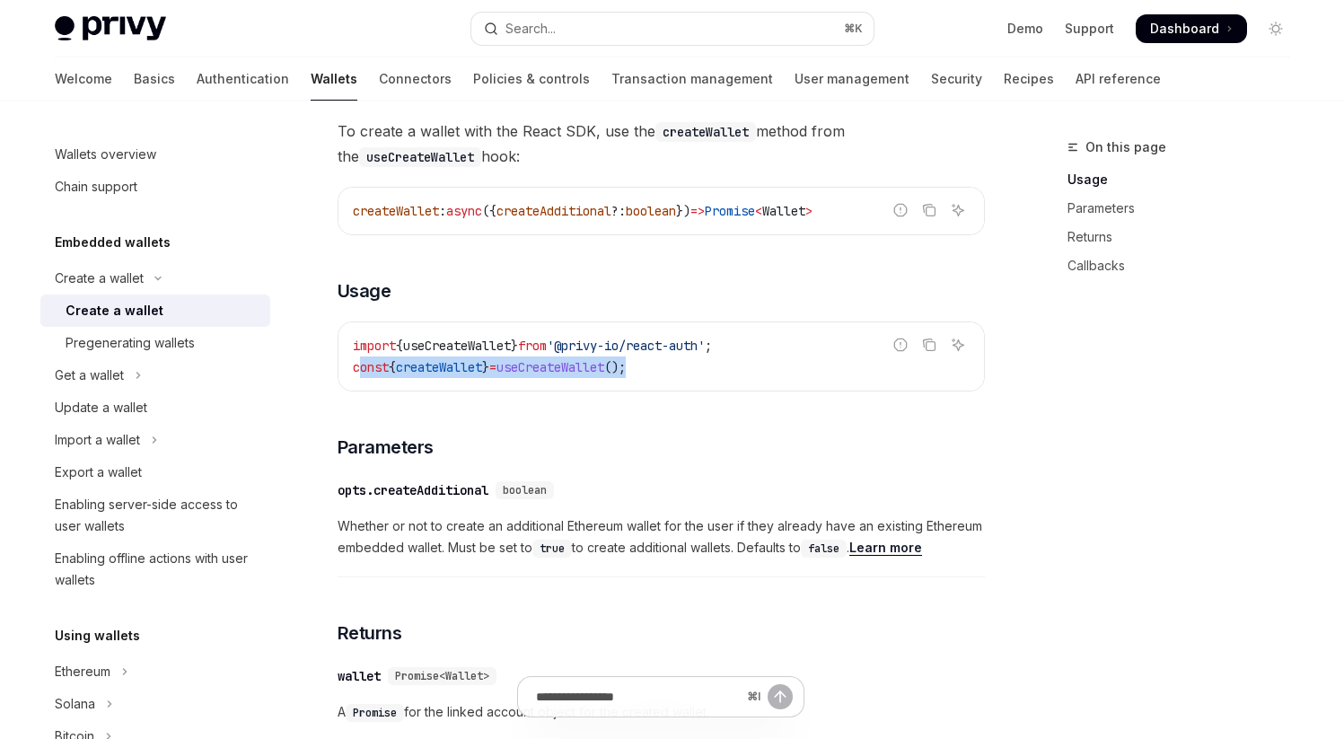
click at [726, 378] on code "import { useCreateWallet } from '@privy-io/react-auth' ; const { createWallet }…" at bounding box center [661, 356] width 617 height 43
